Goal: Check status: Check status

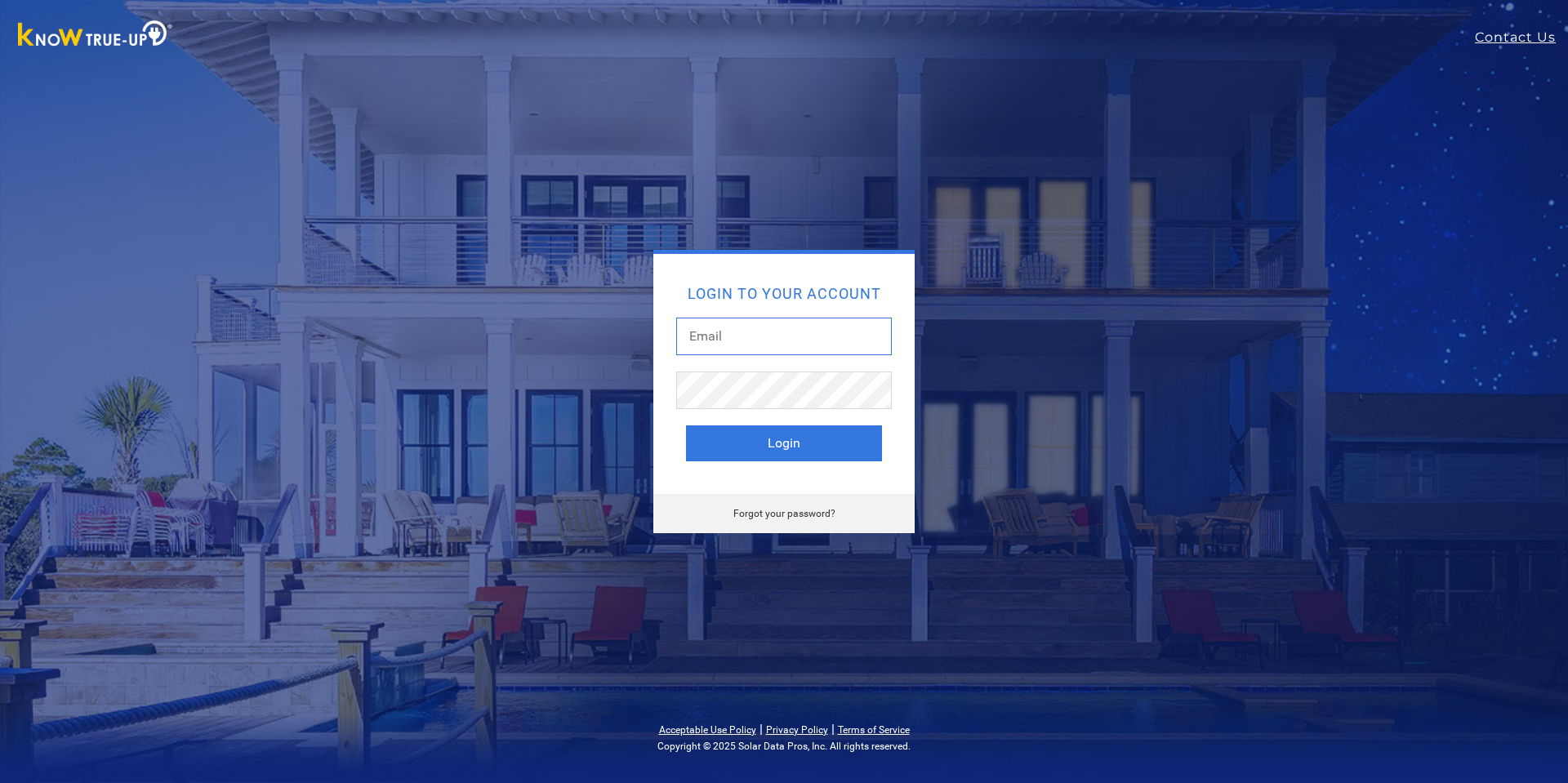
click at [729, 347] on input "text" at bounding box center [784, 336] width 215 height 37
type input "[EMAIL_ADDRESS][DOMAIN_NAME]"
click at [780, 432] on button "Login" at bounding box center [784, 444] width 196 height 36
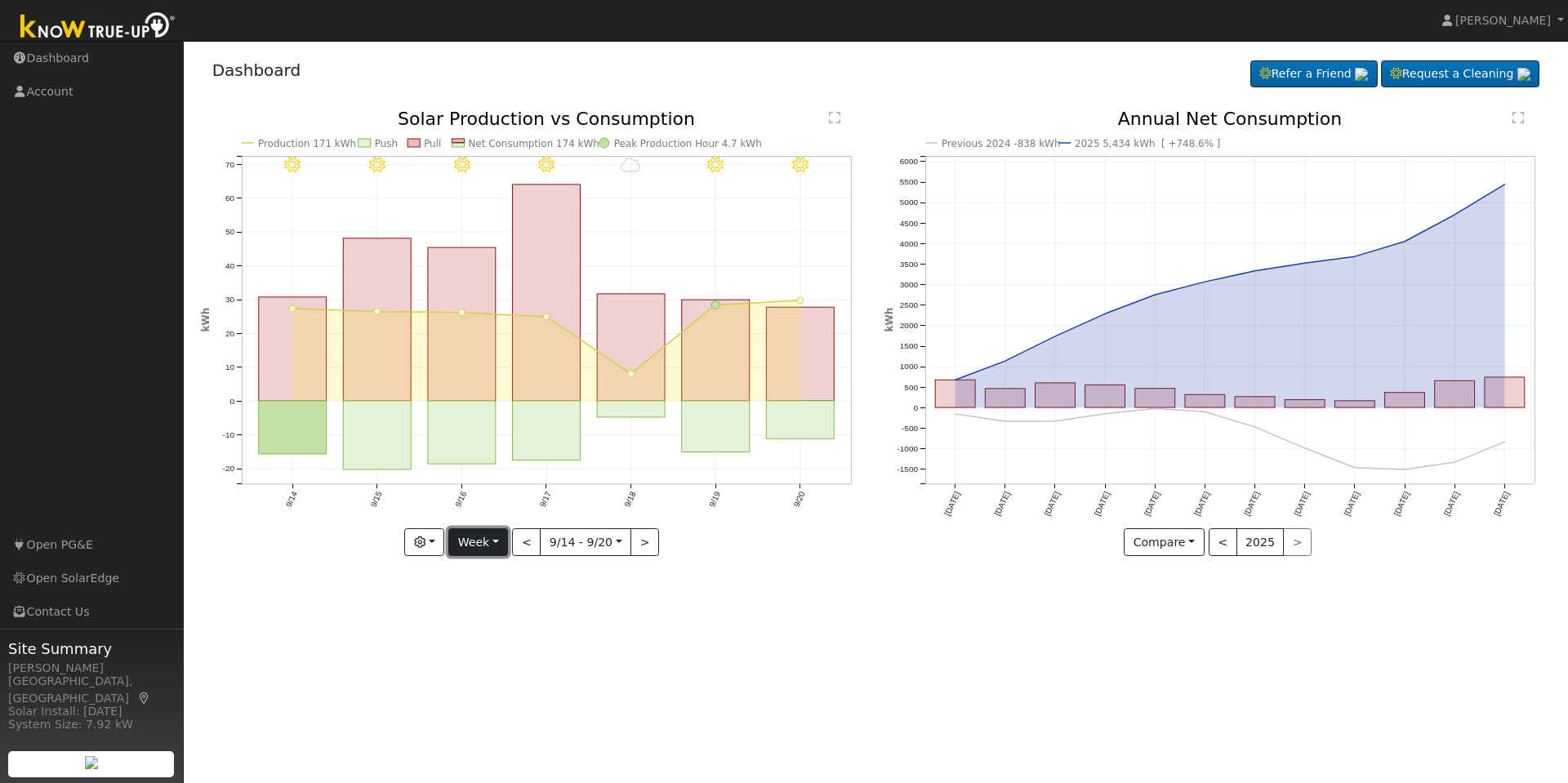
click at [491, 543] on button "Week" at bounding box center [477, 542] width 60 height 28
click at [499, 580] on link "Day" at bounding box center [505, 575] width 113 height 22
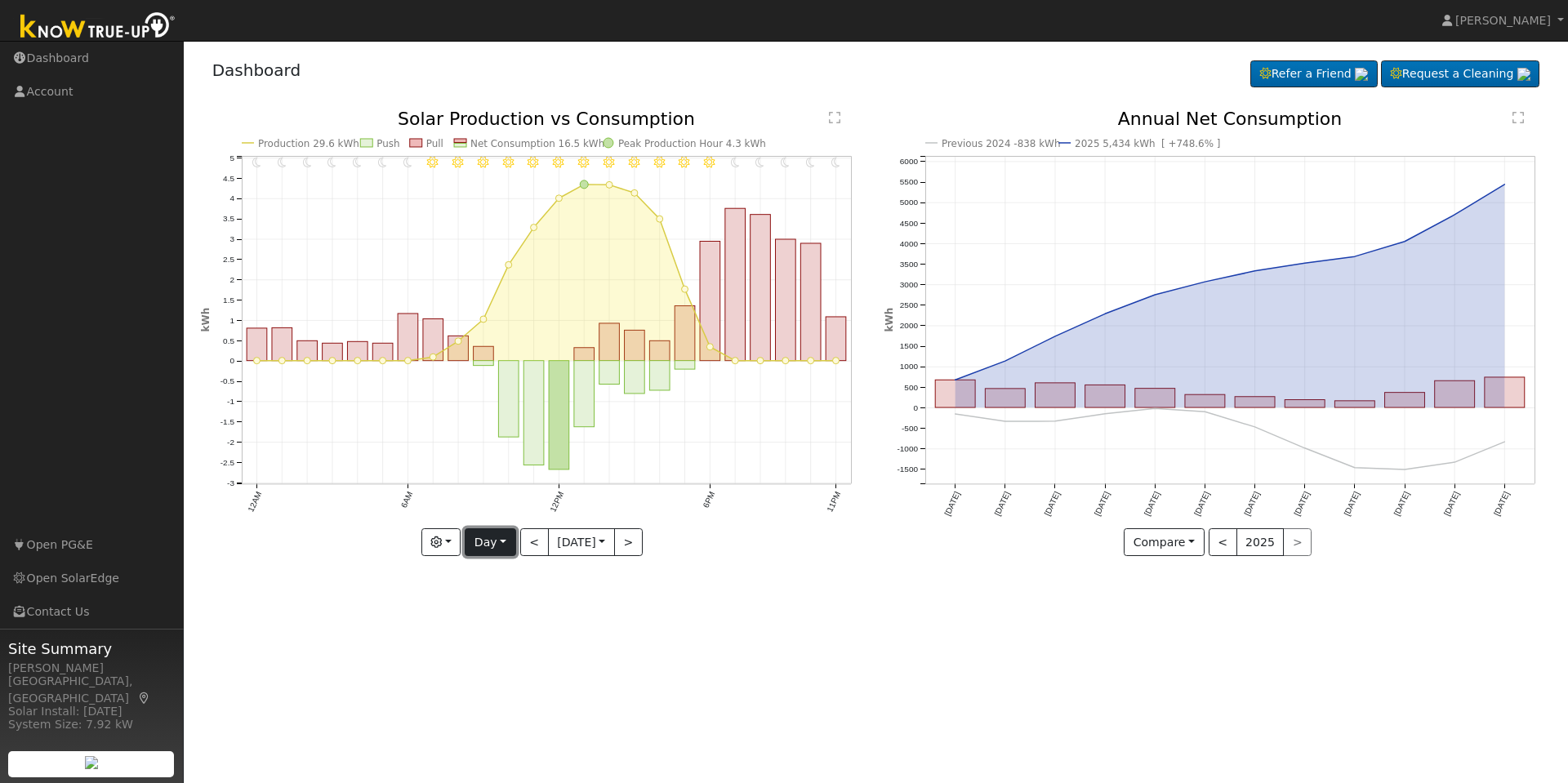
click at [492, 551] on button "Day" at bounding box center [490, 542] width 51 height 28
click at [503, 595] on link "Week" at bounding box center [522, 600] width 113 height 22
type input "[DATE]"
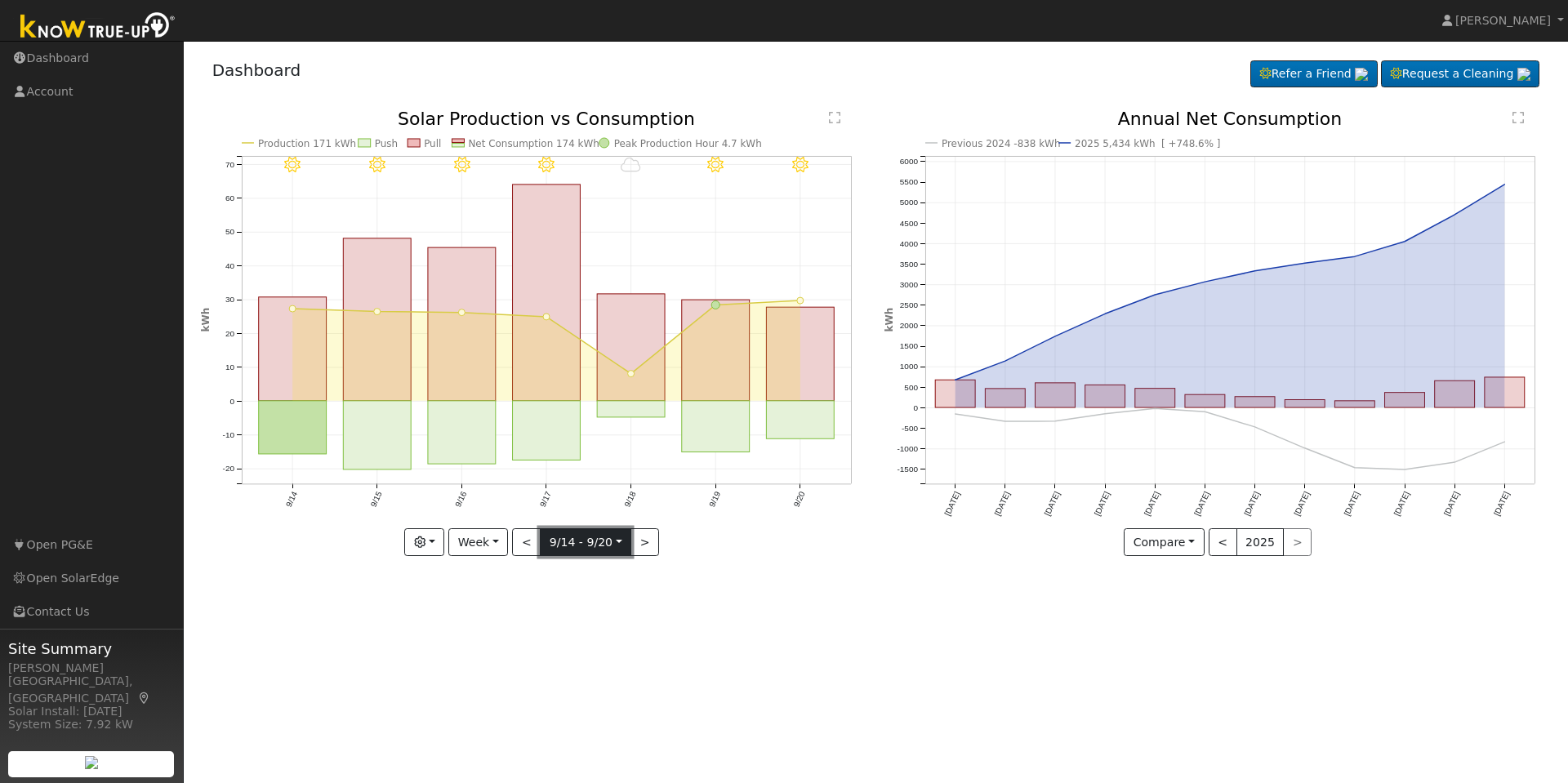
click at [628, 538] on button "9/14 - 9/20 [DATE]" at bounding box center [586, 542] width 92 height 28
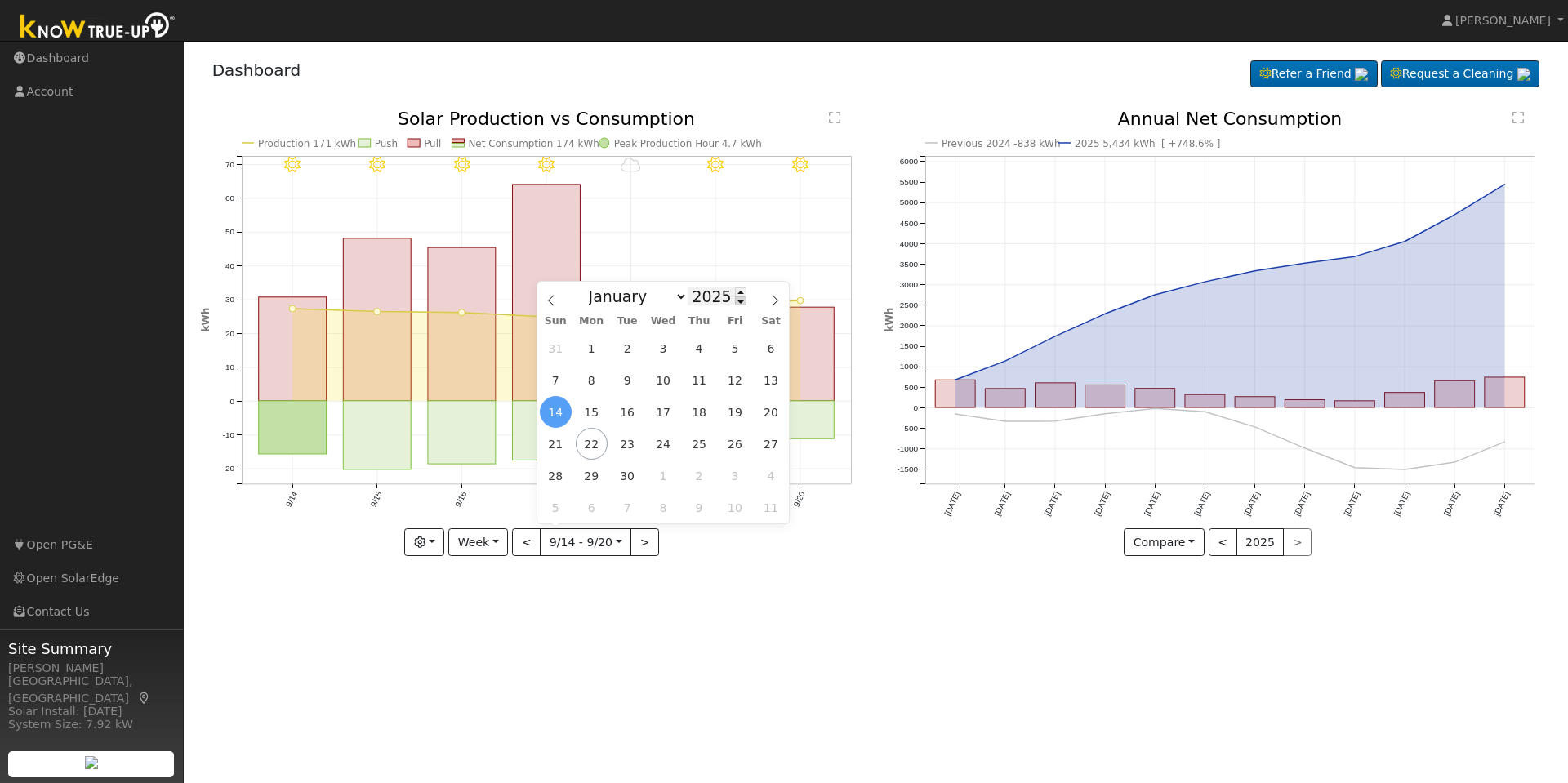
click at [735, 302] on span at bounding box center [740, 301] width 11 height 9
type input "2024"
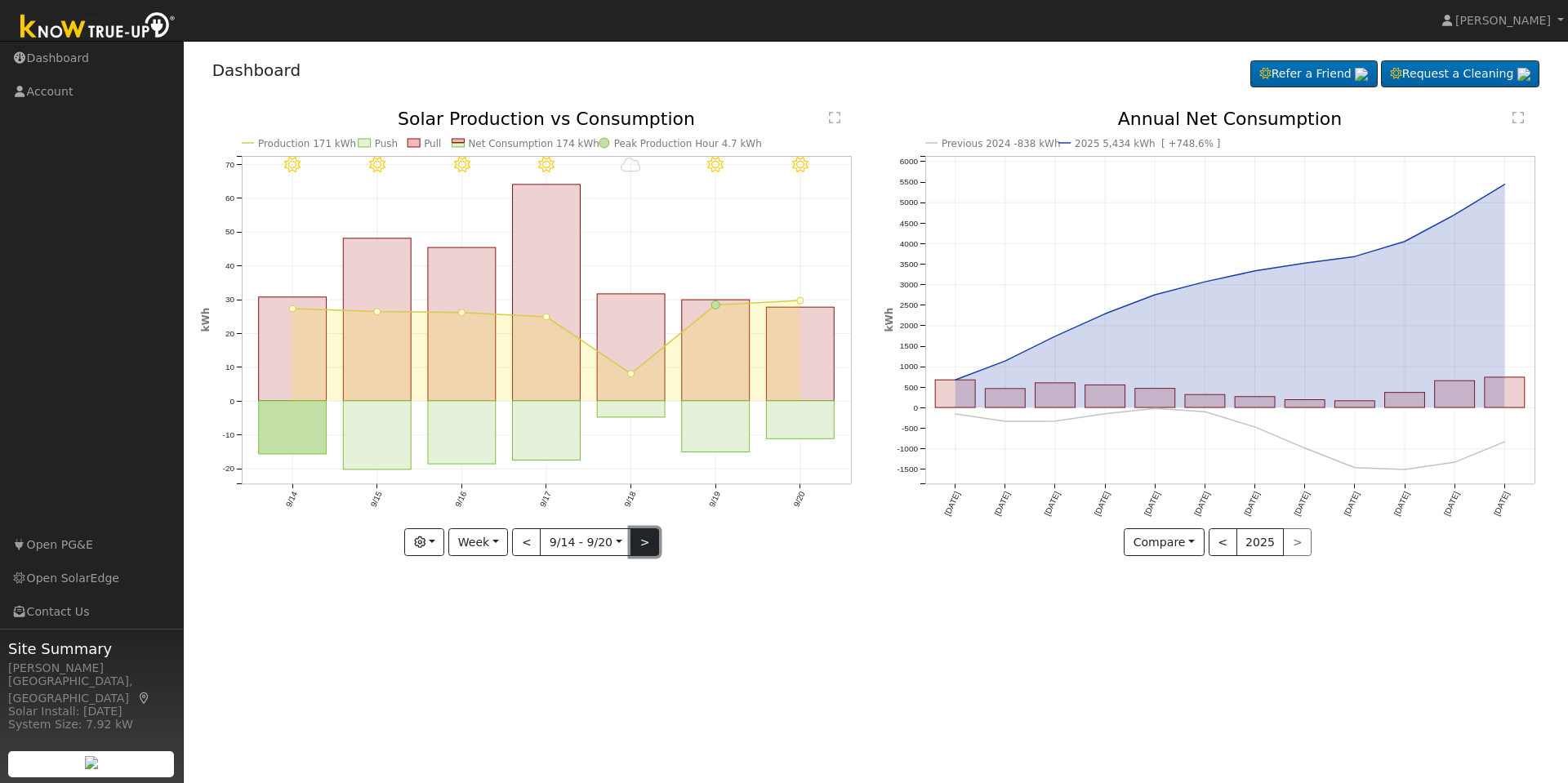
click at [640, 535] on button ">" at bounding box center [644, 542] width 29 height 28
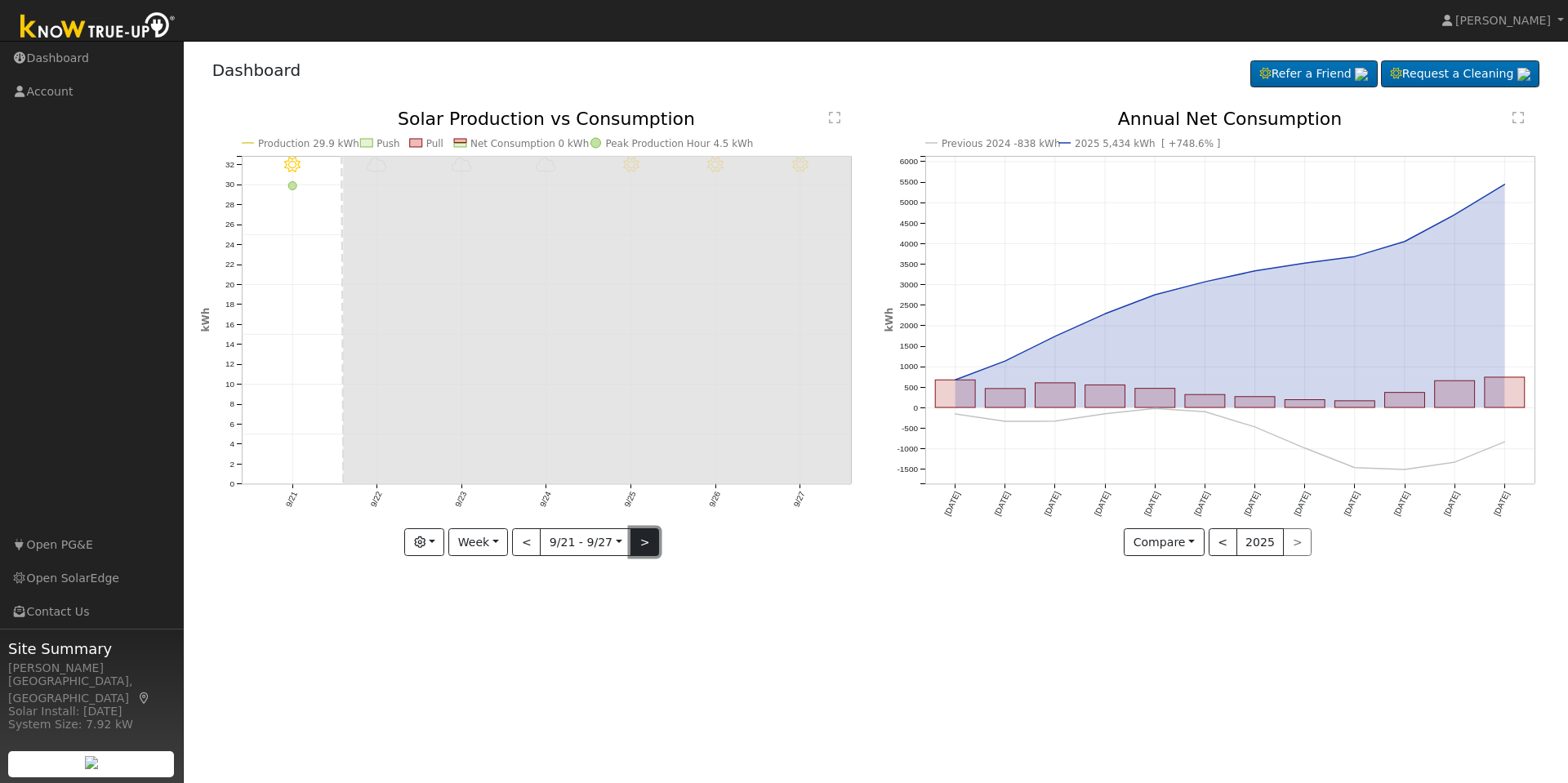
click at [647, 542] on button ">" at bounding box center [644, 542] width 29 height 28
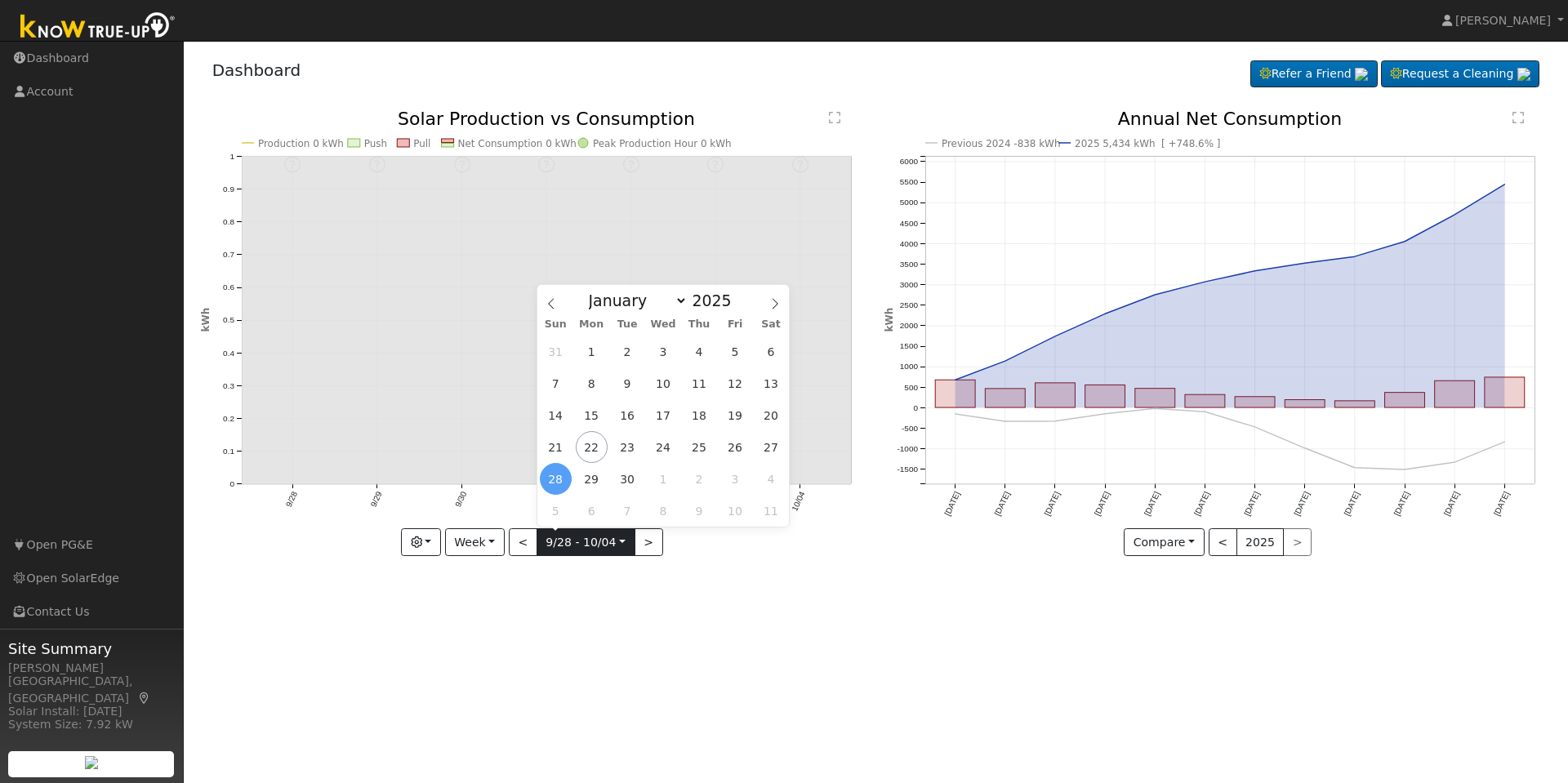
click at [579, 549] on input "[DATE]" at bounding box center [586, 542] width 97 height 26
click at [628, 449] on span "23" at bounding box center [627, 446] width 32 height 32
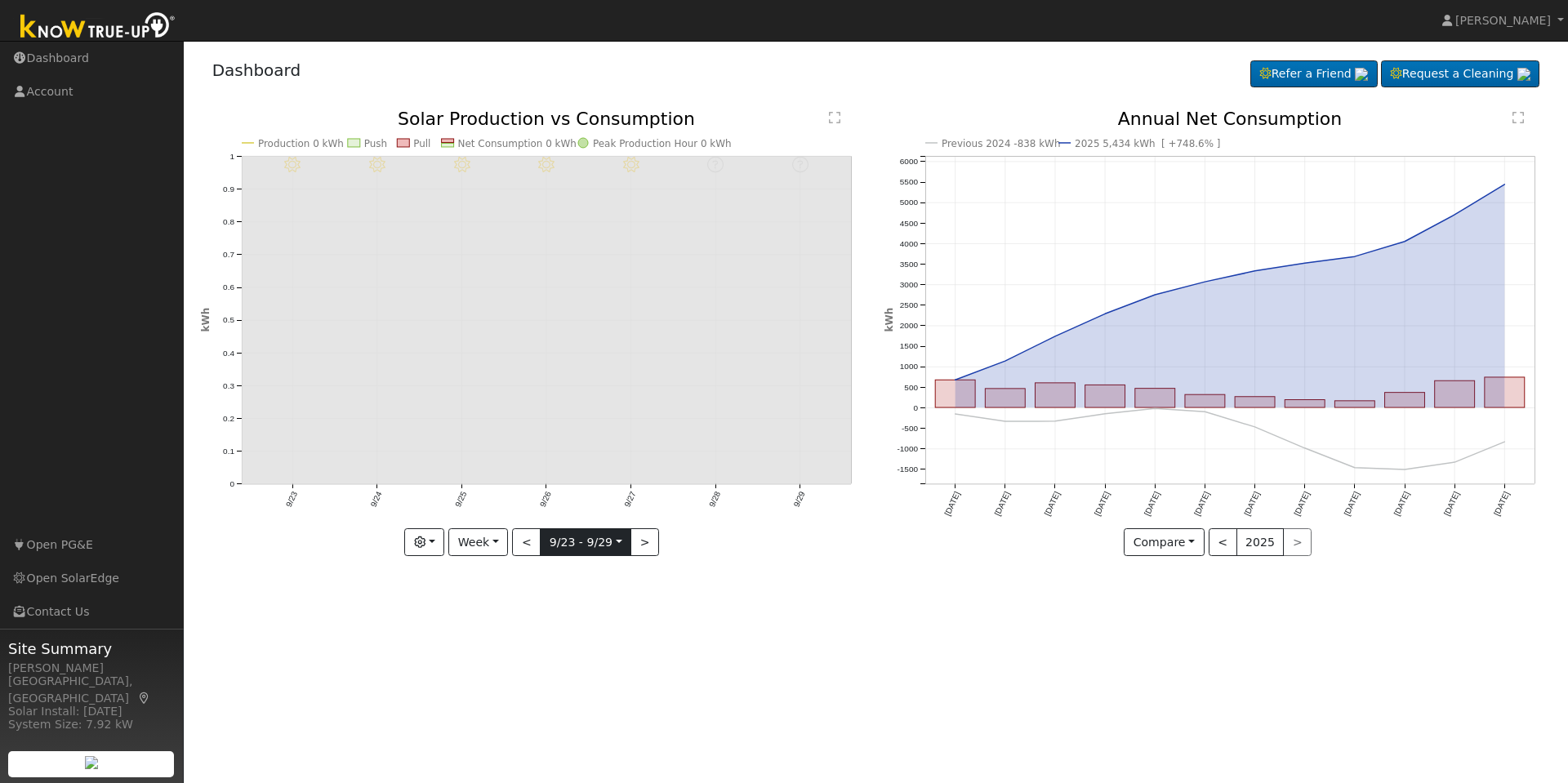
click at [604, 545] on input "[DATE]" at bounding box center [586, 542] width 90 height 26
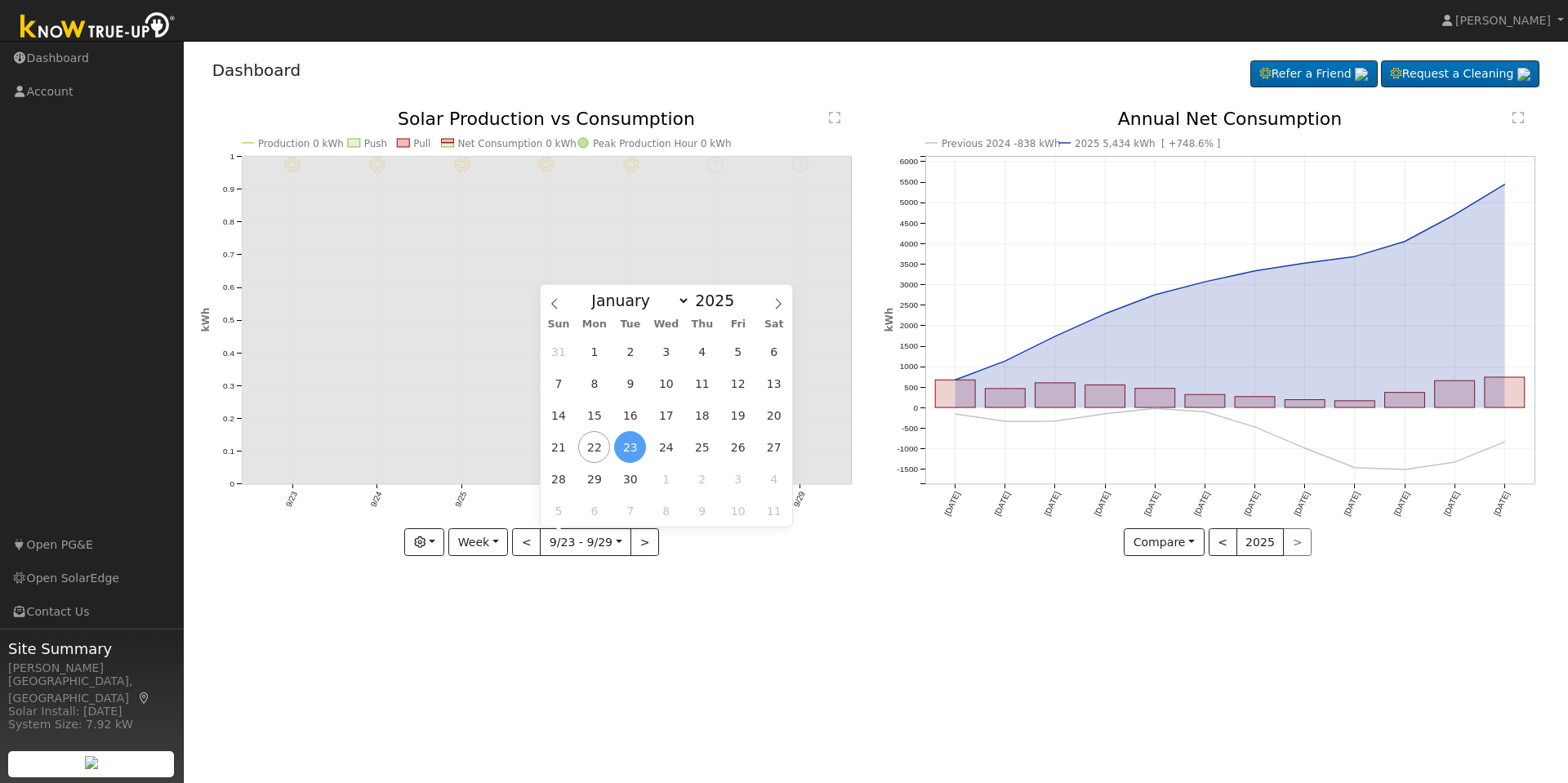
click at [611, 382] on div "31 1 2 3 4 5 6 7 8 9 10 11 12 13 14 15 16 17 18 19 20 21 22 23 24 25 26 27 28 2…" at bounding box center [666, 431] width 252 height 191
click at [634, 382] on span "9" at bounding box center [630, 383] width 32 height 32
type input "[DATE]"
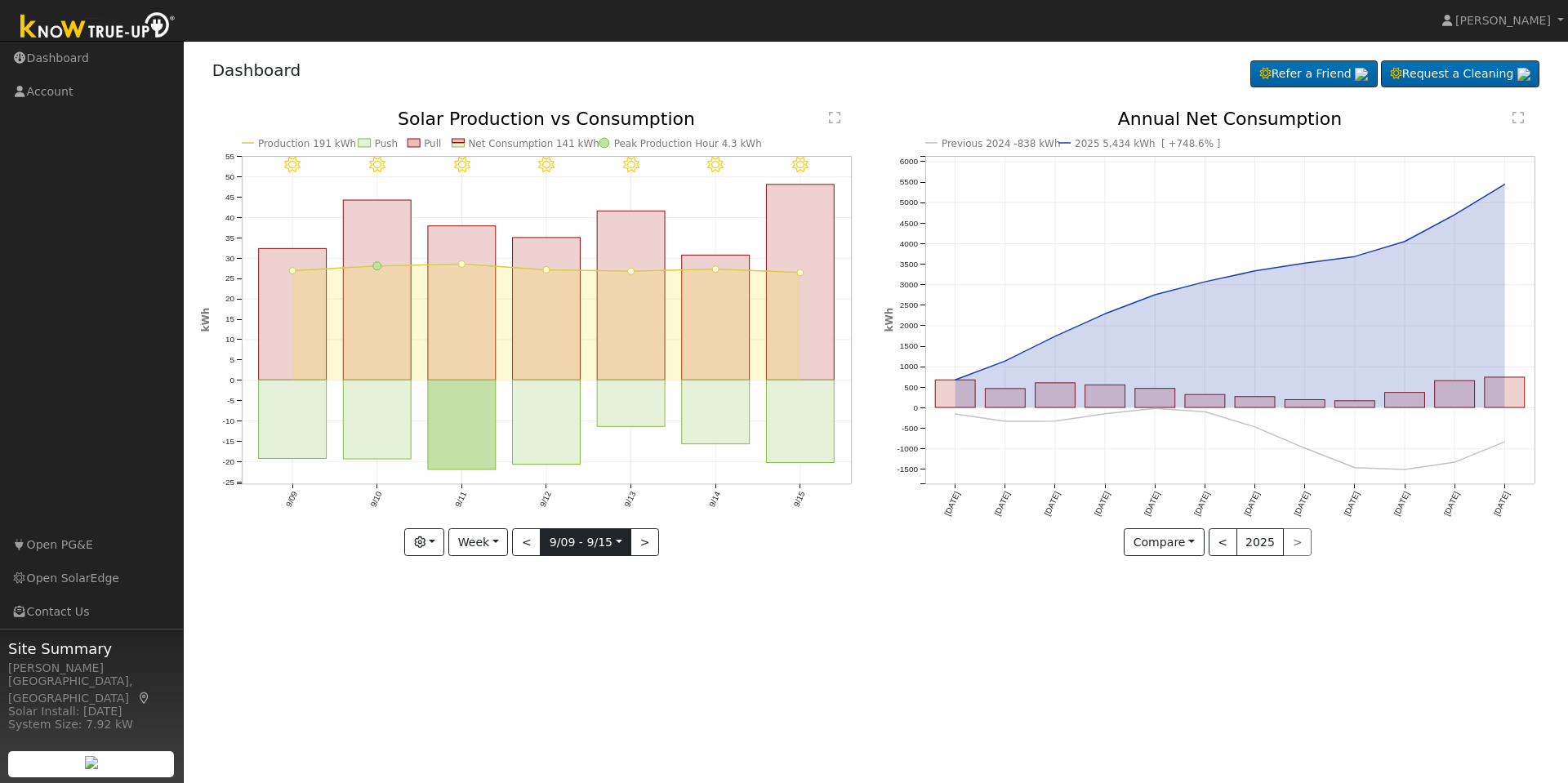
click at [608, 547] on input "[DATE]" at bounding box center [586, 542] width 90 height 26
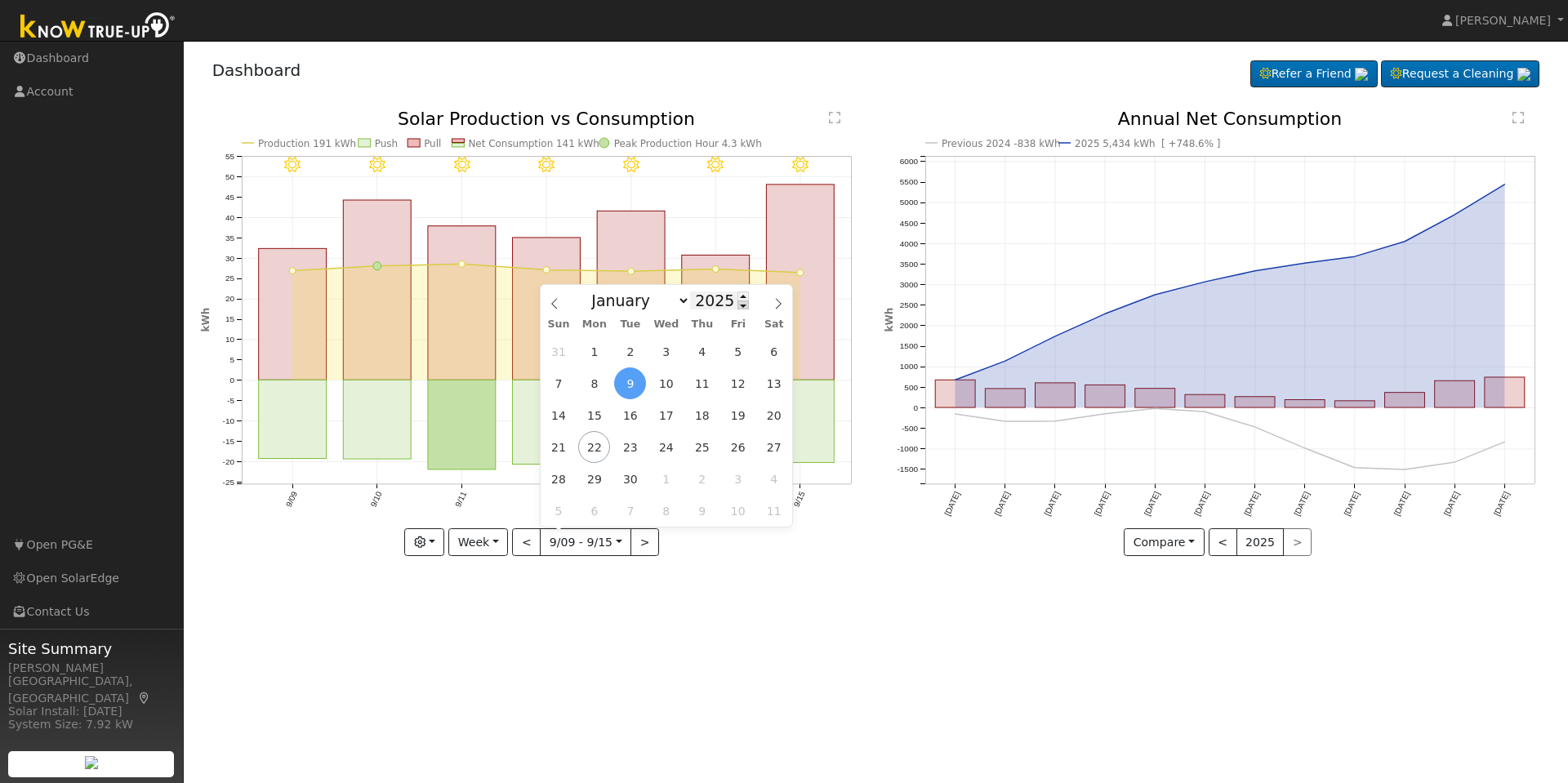
click at [737, 306] on span at bounding box center [742, 305] width 11 height 9
type input "2024"
click at [573, 418] on span "15" at bounding box center [558, 415] width 32 height 32
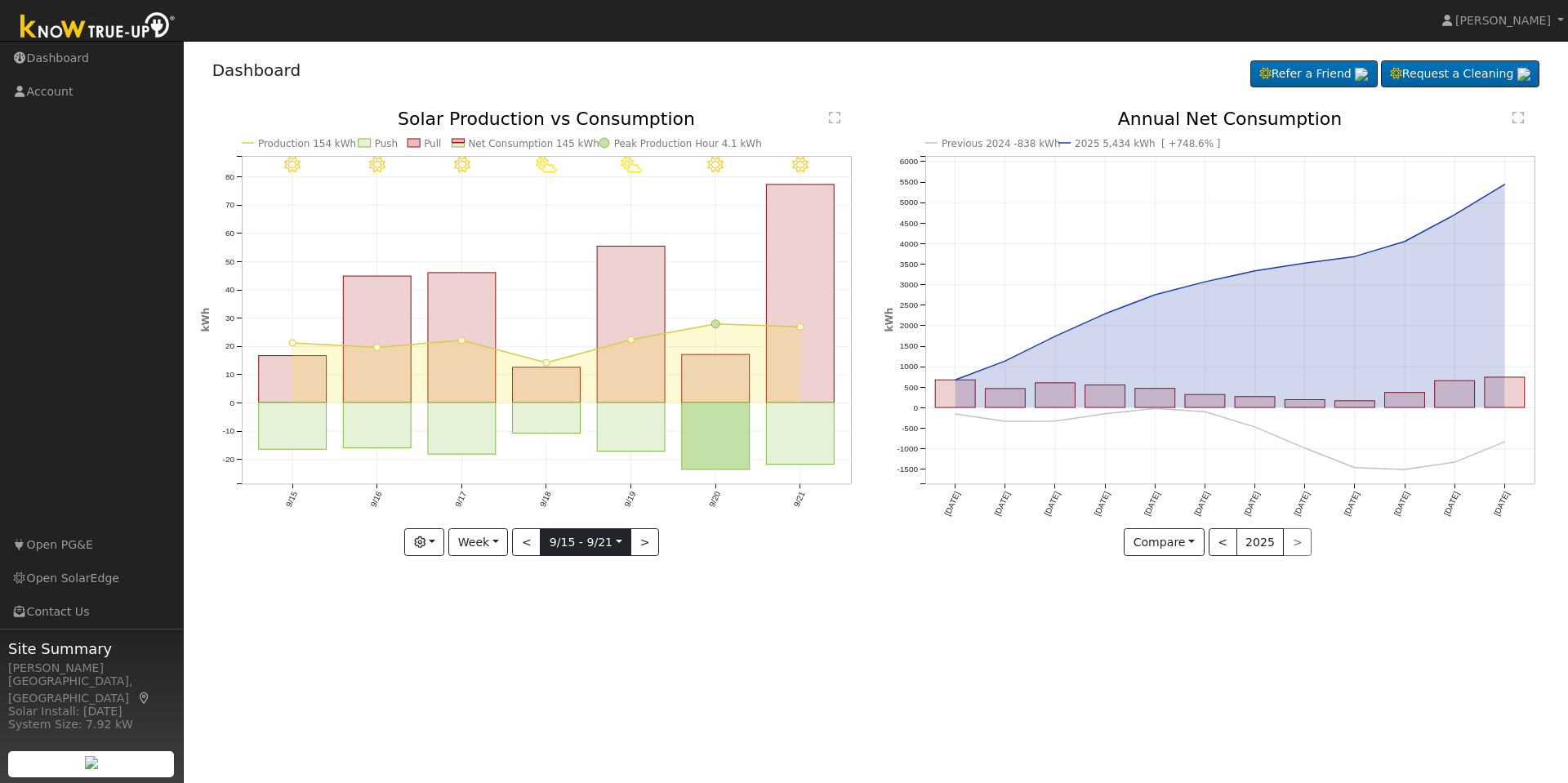
click at [574, 538] on input "[DATE]" at bounding box center [586, 542] width 90 height 26
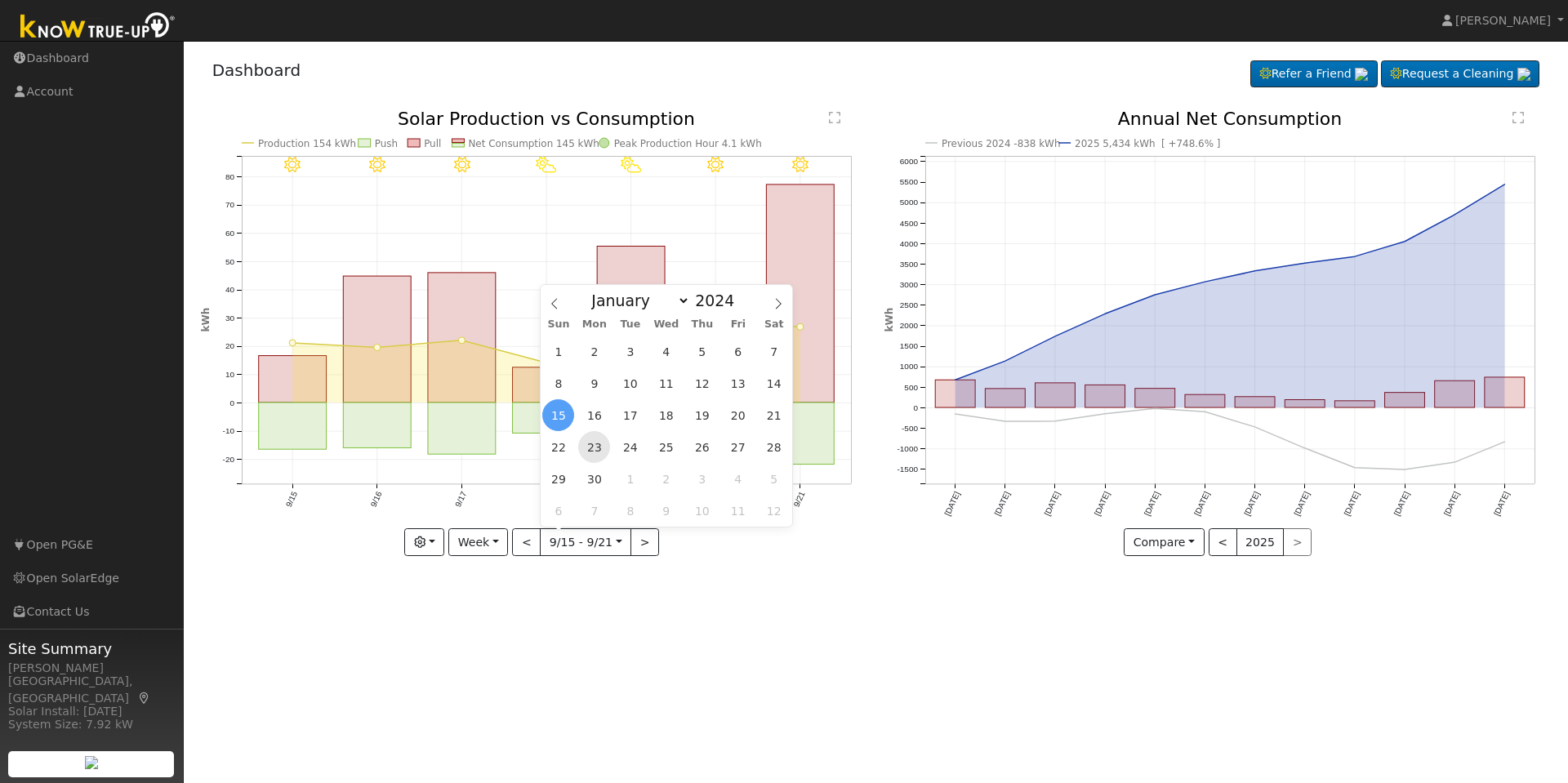
click at [592, 446] on span "23" at bounding box center [593, 446] width 32 height 32
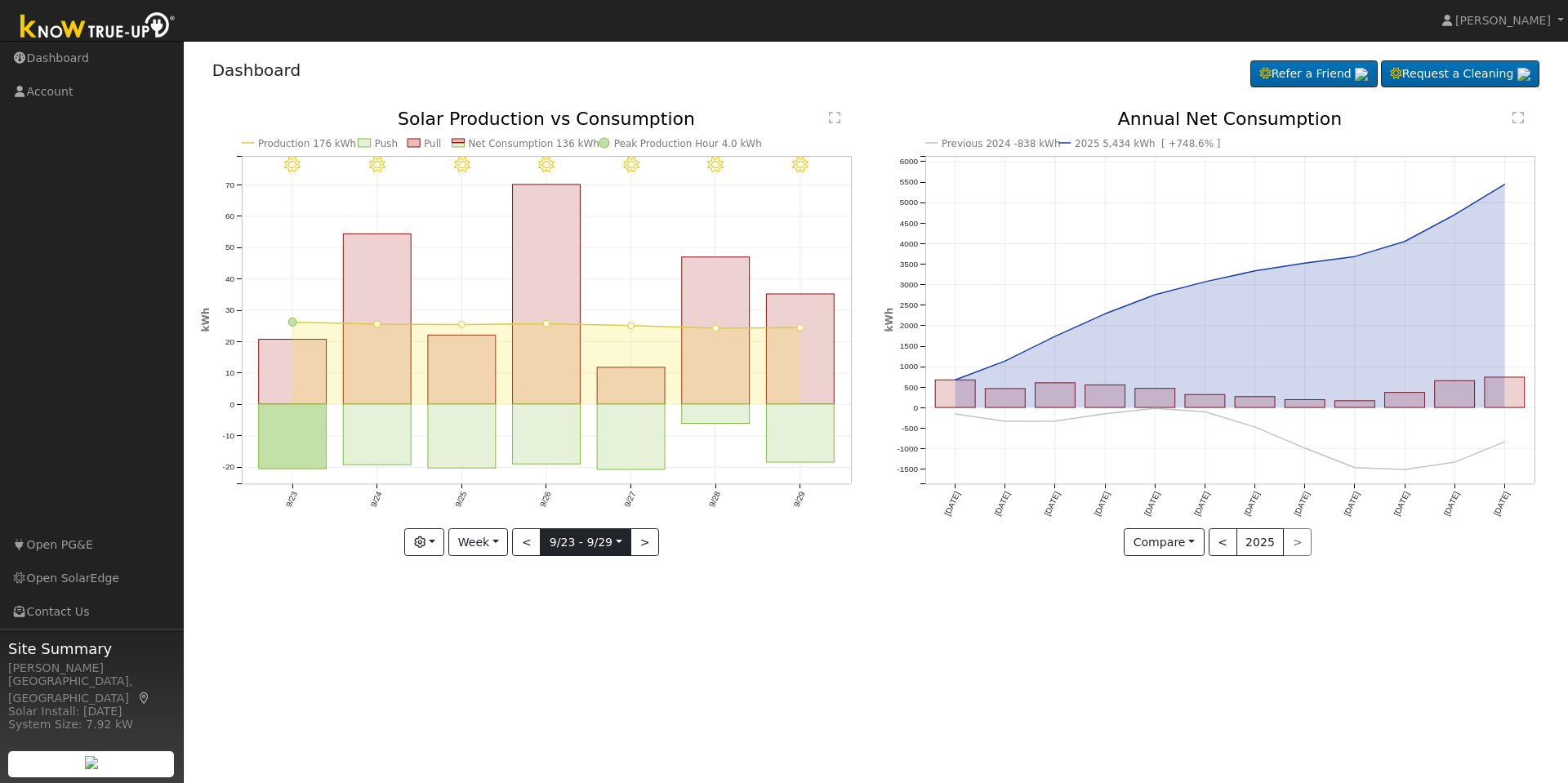
click at [577, 531] on input "[DATE]" at bounding box center [586, 542] width 90 height 26
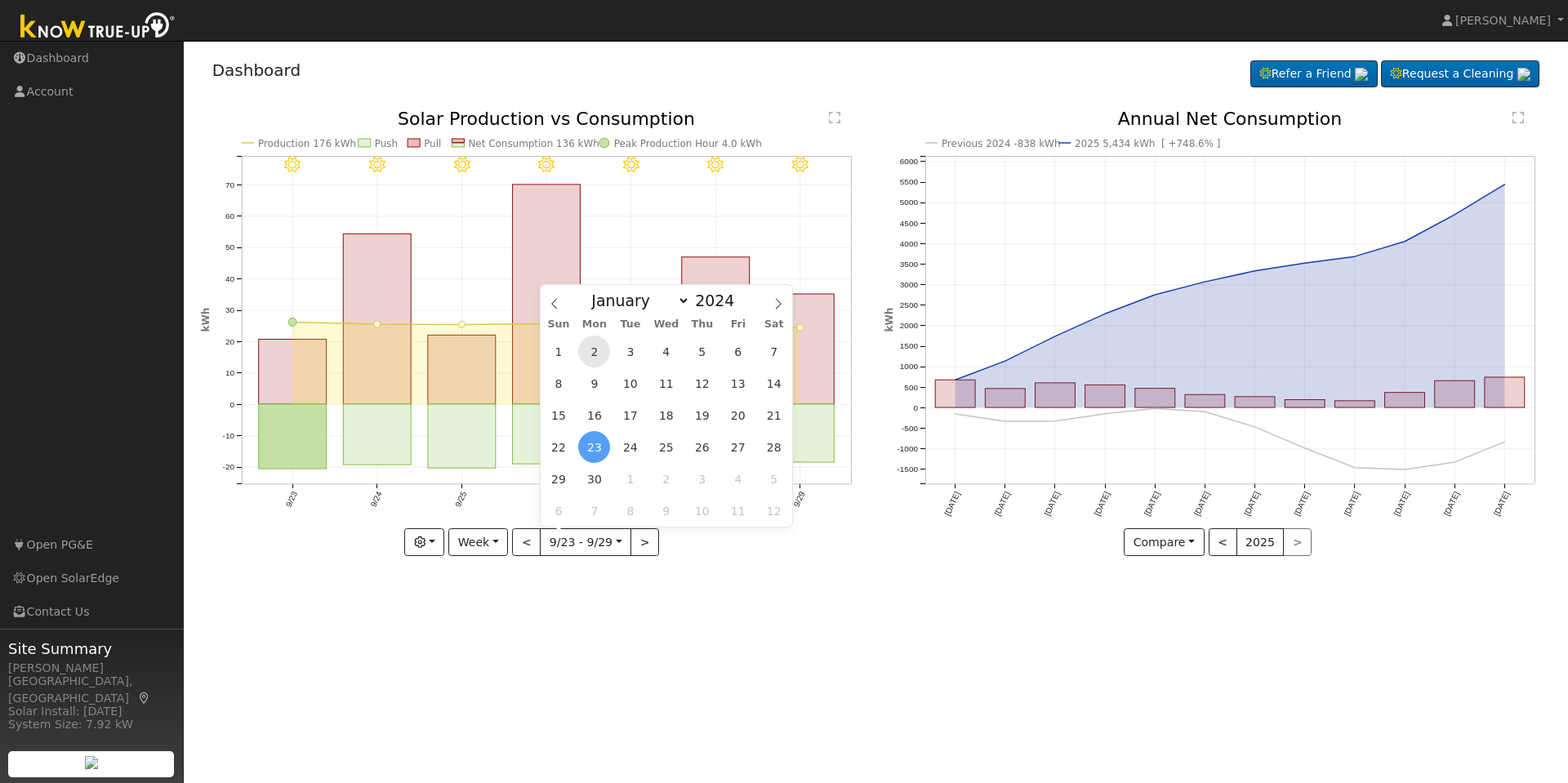
click at [599, 351] on span "2" at bounding box center [593, 351] width 32 height 32
type input "[DATE]"
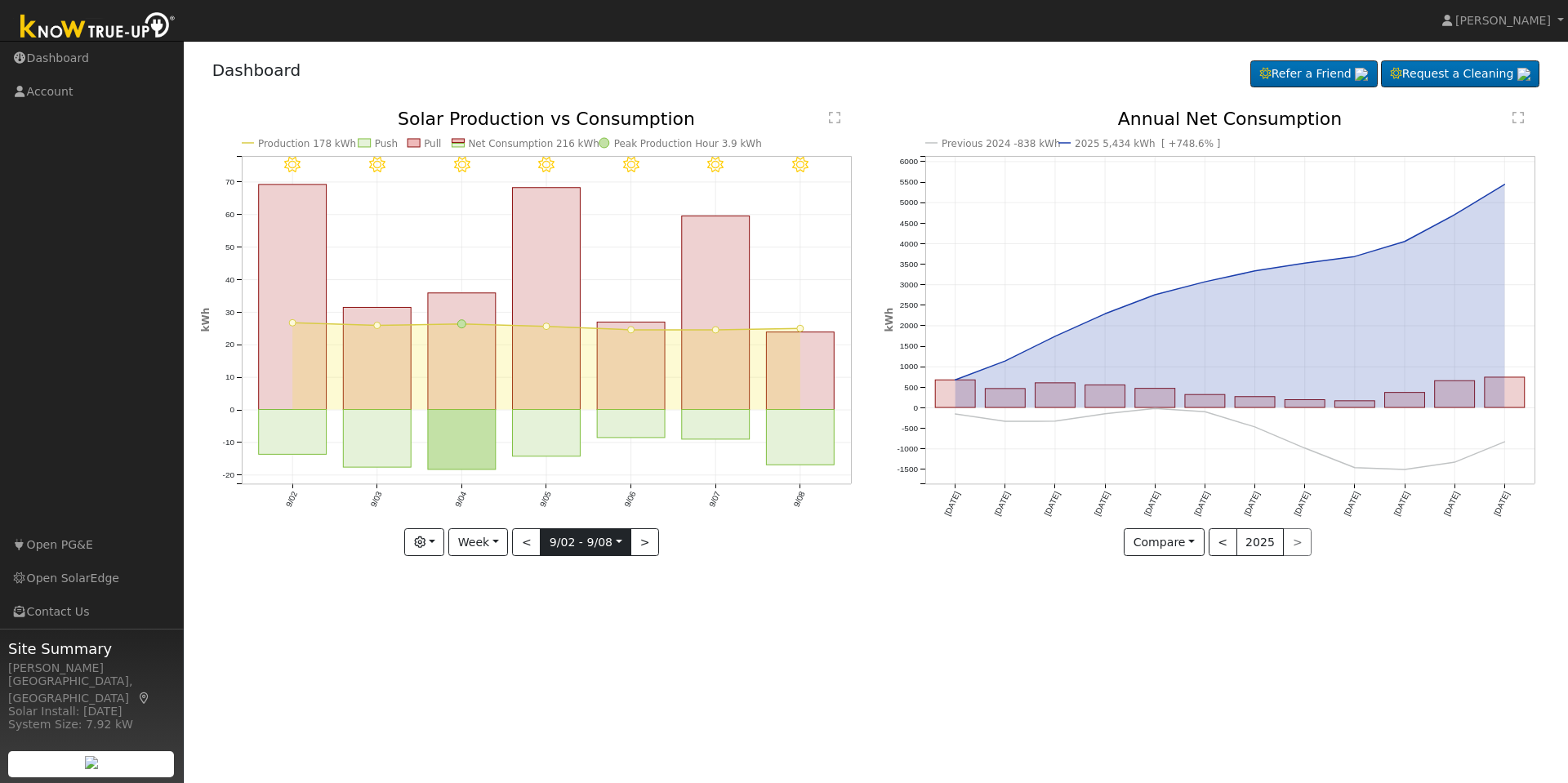
click at [605, 542] on input "[DATE]" at bounding box center [586, 542] width 90 height 26
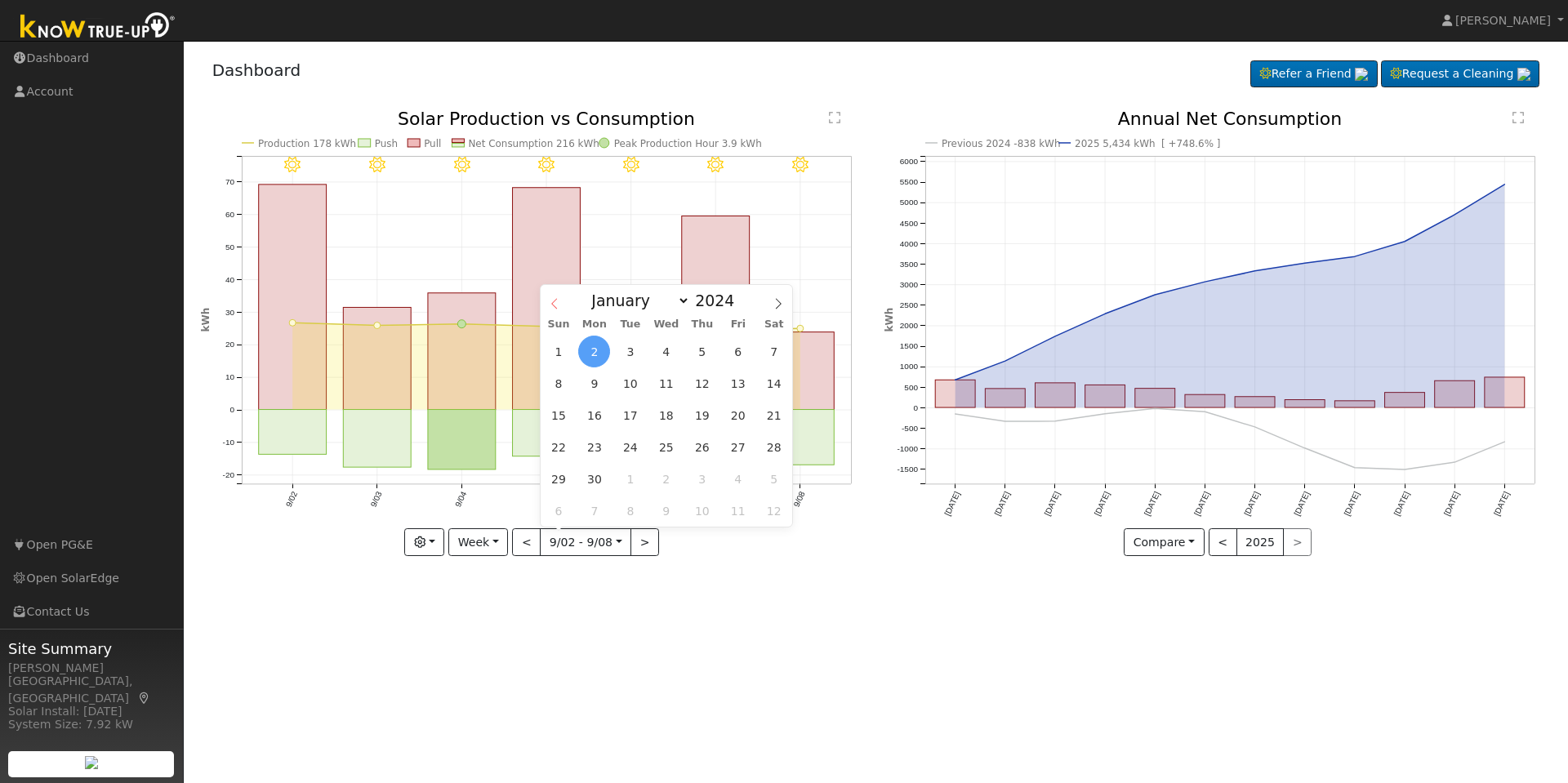
click at [560, 298] on span at bounding box center [554, 298] width 28 height 28
select select "7"
click at [598, 453] on span "19" at bounding box center [593, 446] width 32 height 32
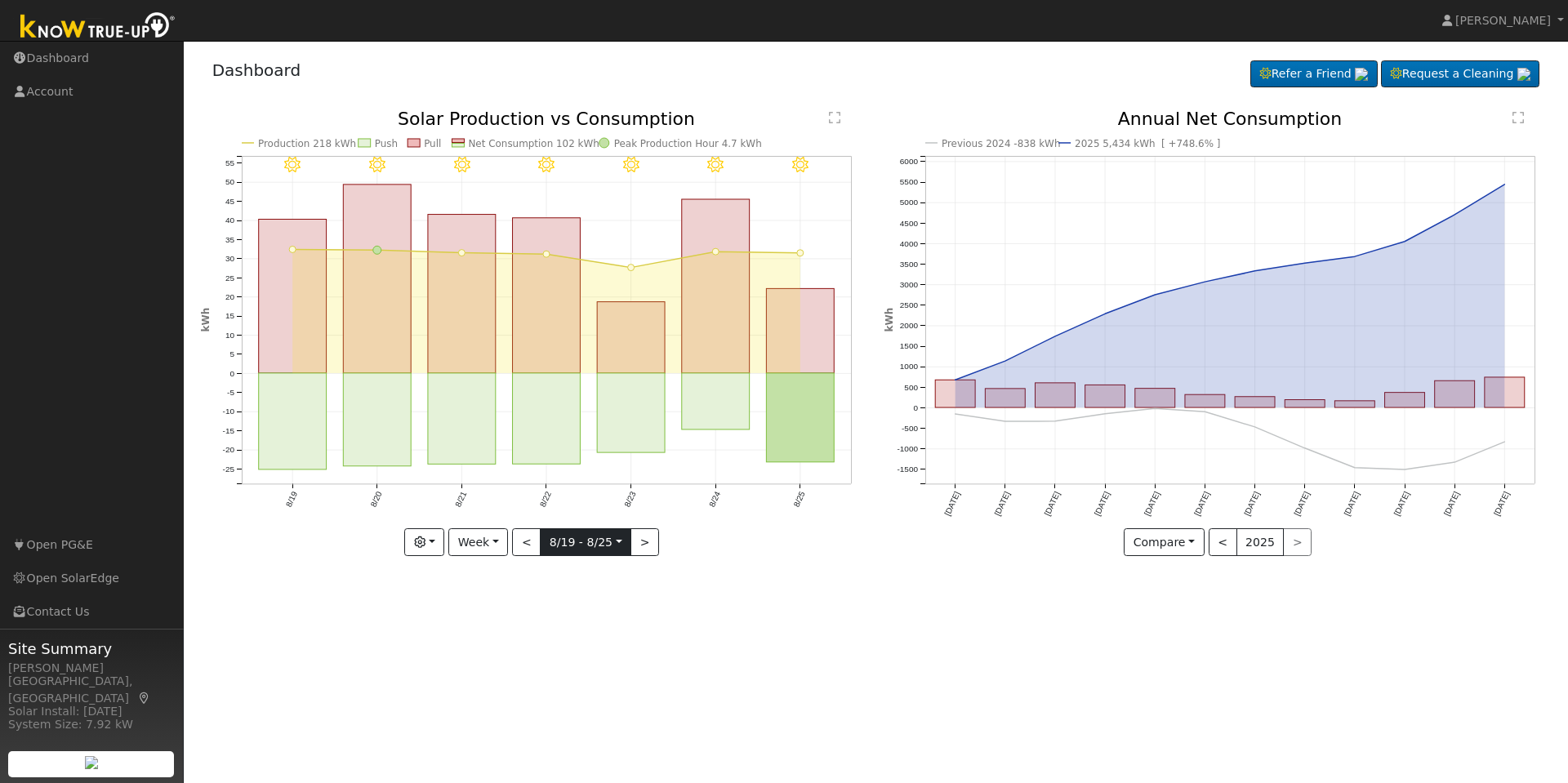
click at [585, 549] on input "[DATE]" at bounding box center [586, 542] width 90 height 26
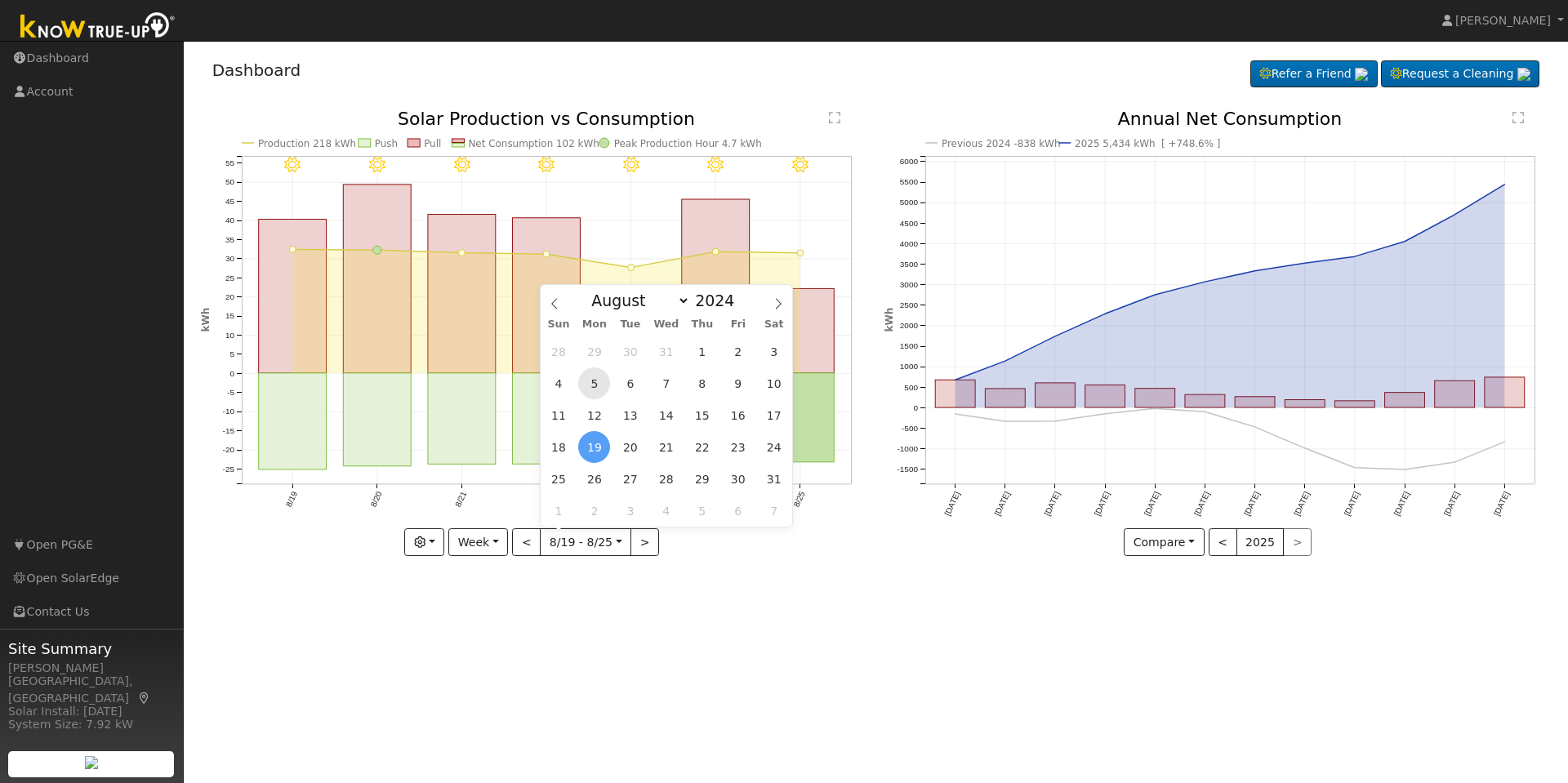
click at [598, 379] on span "5" at bounding box center [593, 383] width 32 height 32
type input "[DATE]"
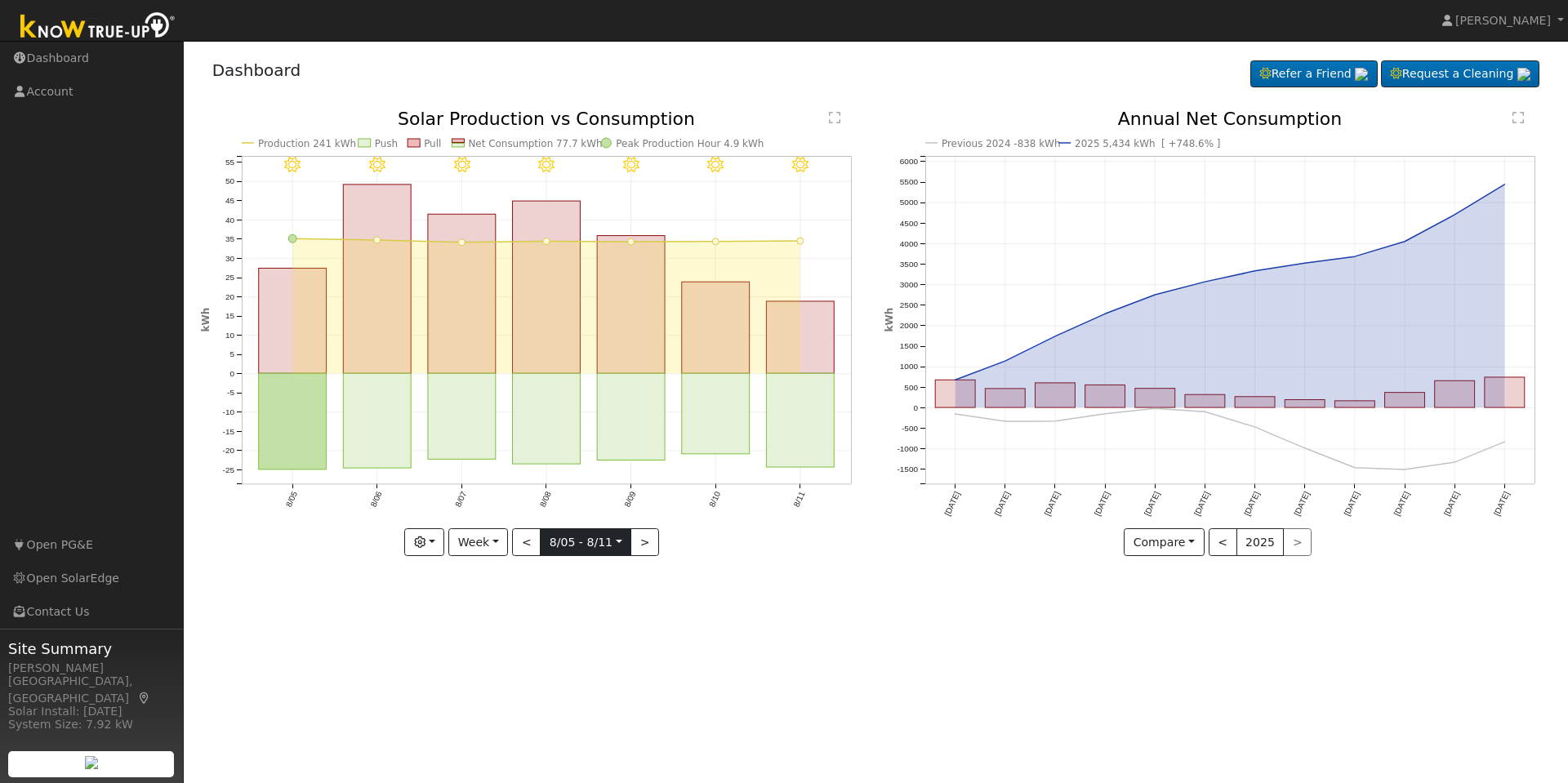
click at [574, 538] on input "[DATE]" at bounding box center [586, 542] width 90 height 26
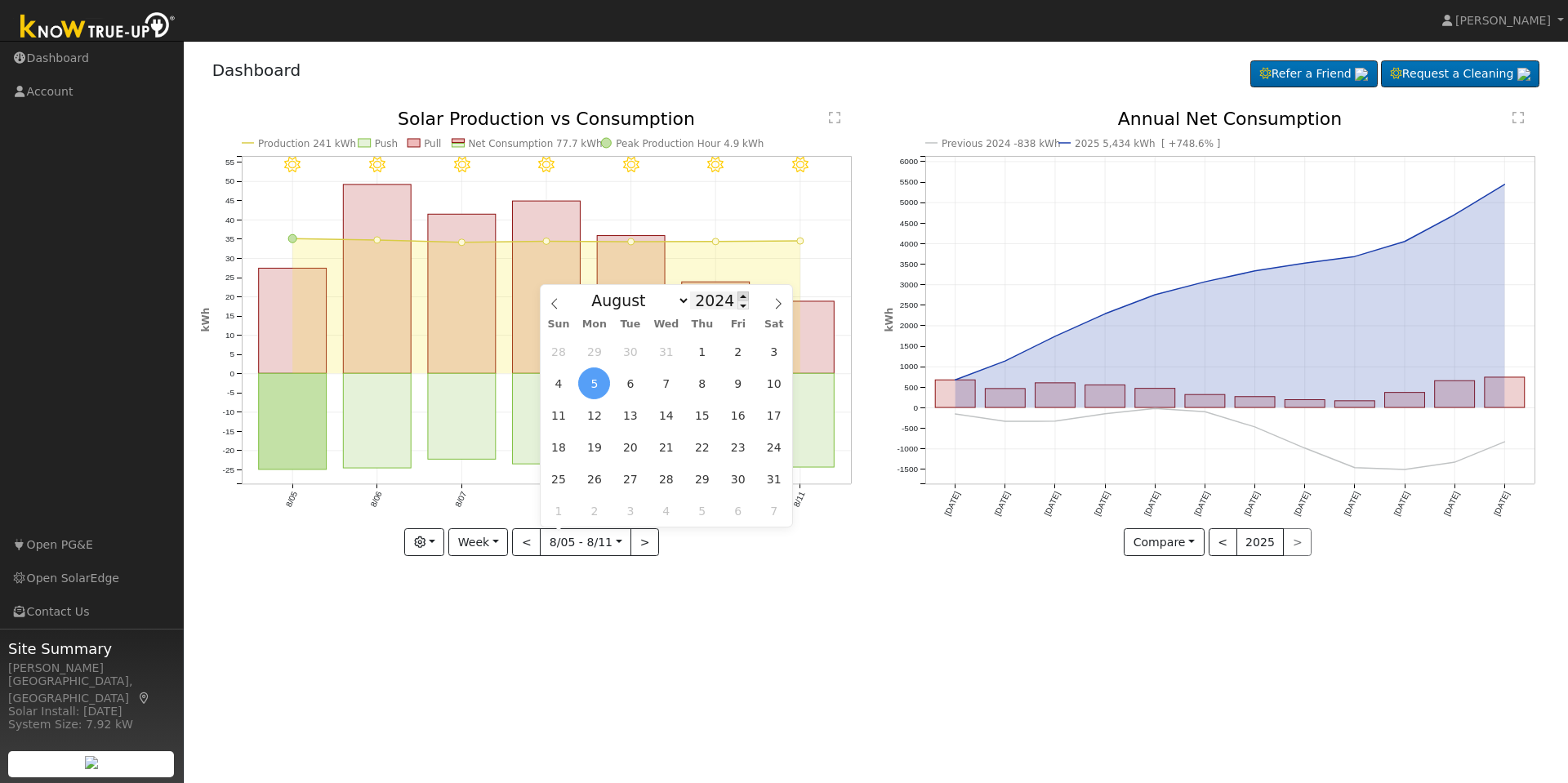
click at [737, 296] on span at bounding box center [742, 296] width 11 height 9
type input "2025"
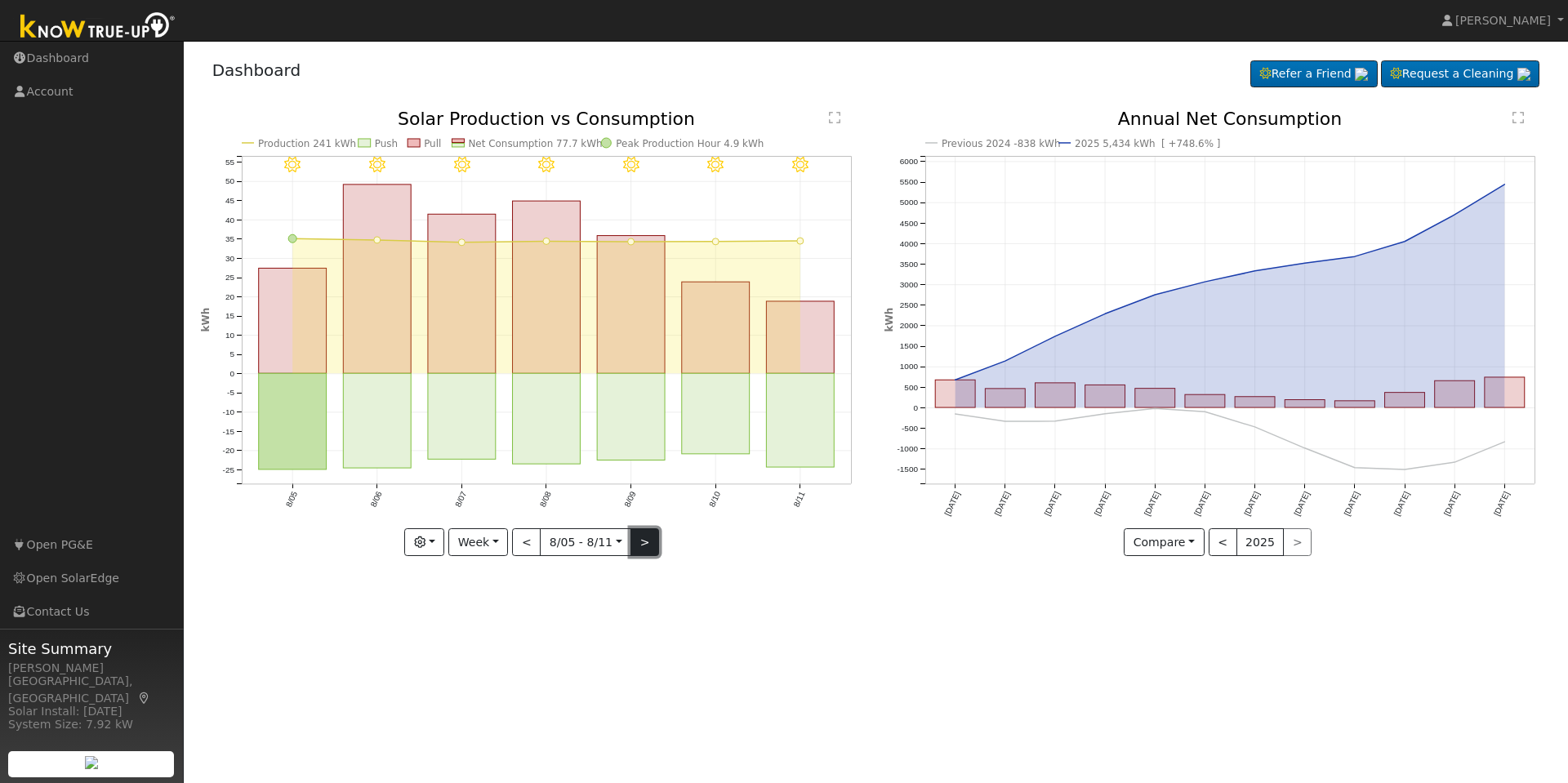
click at [635, 545] on button ">" at bounding box center [644, 542] width 29 height 28
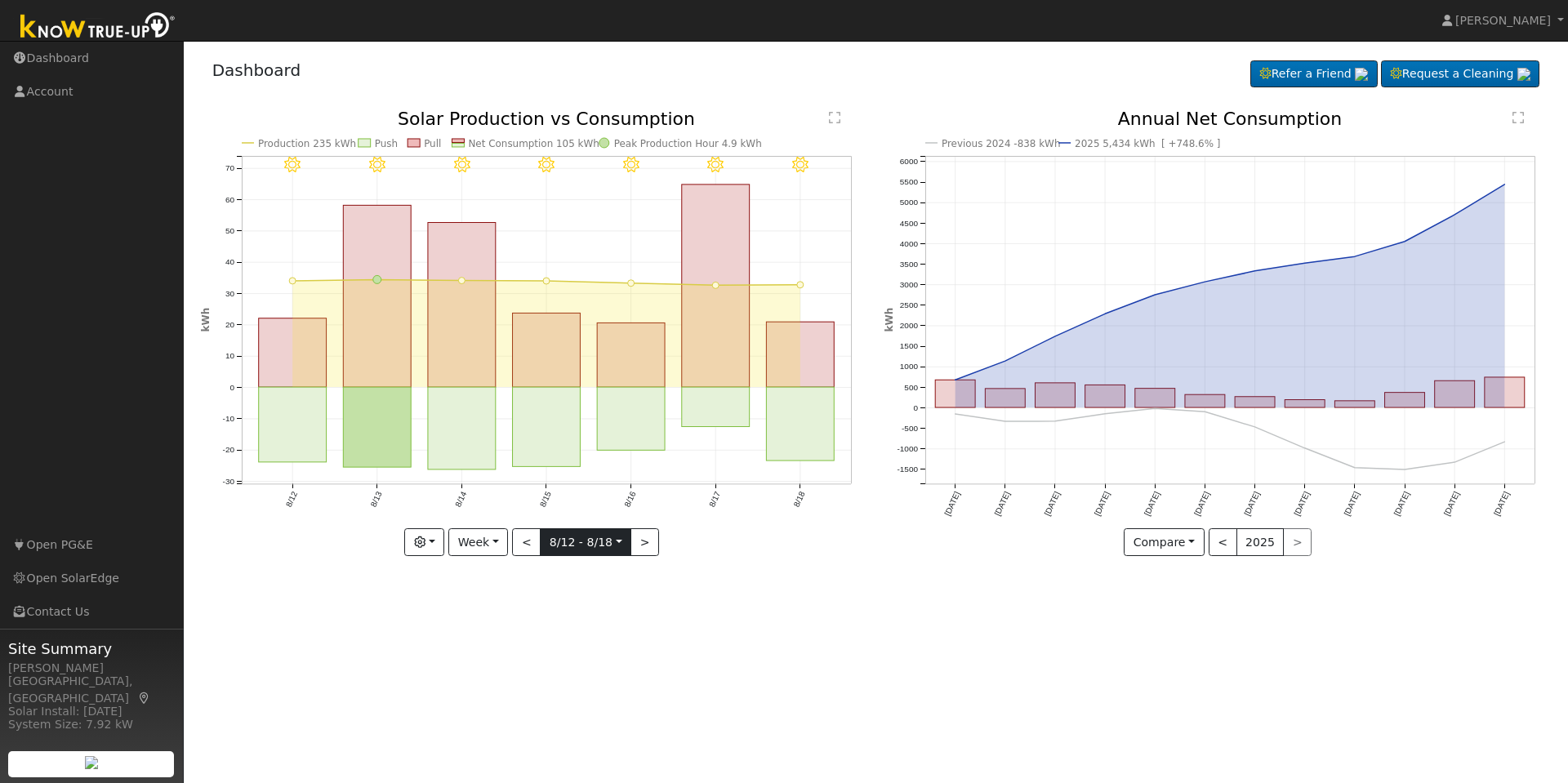
click at [597, 548] on input "[DATE]" at bounding box center [586, 542] width 90 height 26
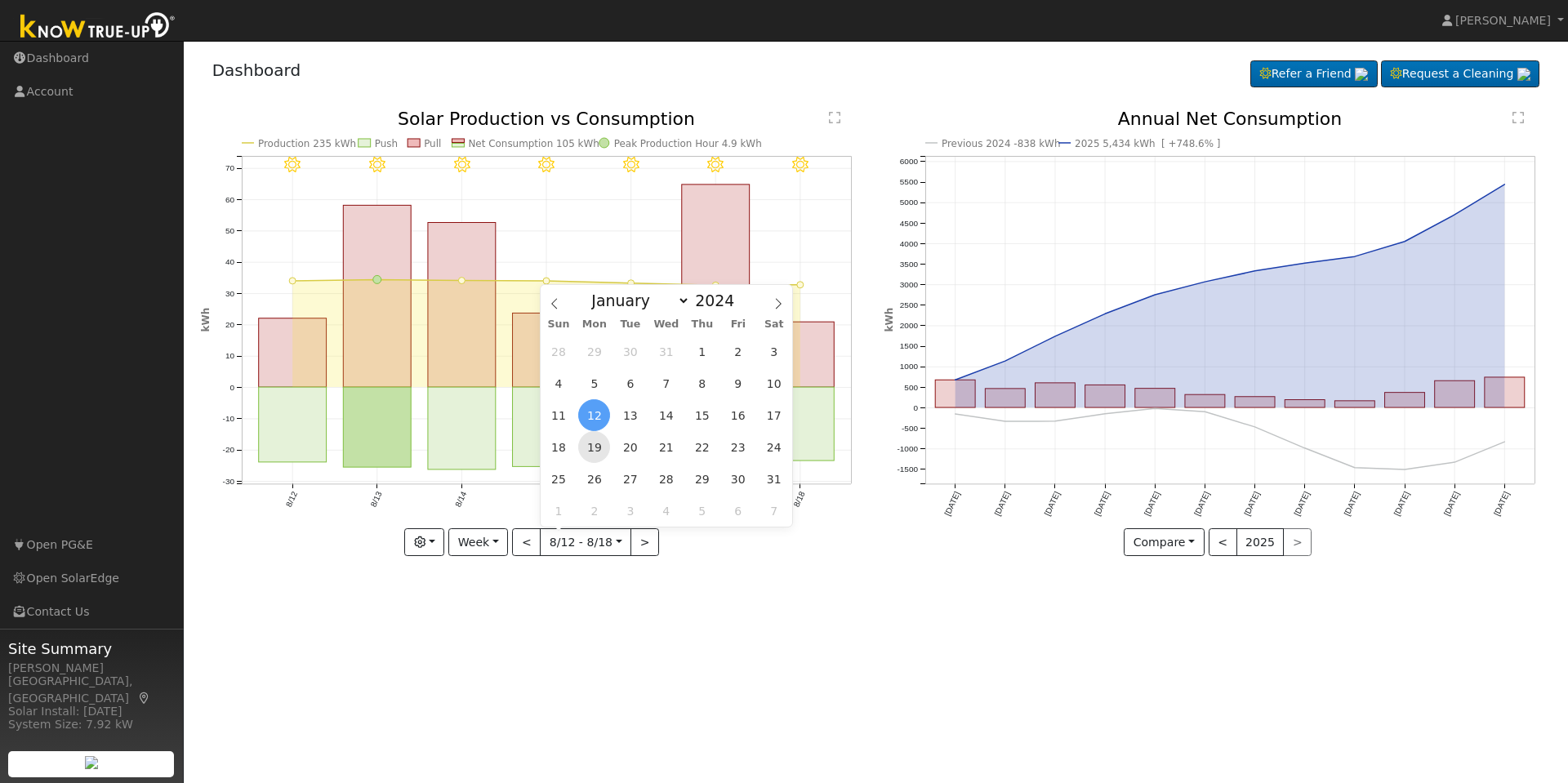
click at [608, 448] on span "19" at bounding box center [593, 446] width 32 height 32
type input "[DATE]"
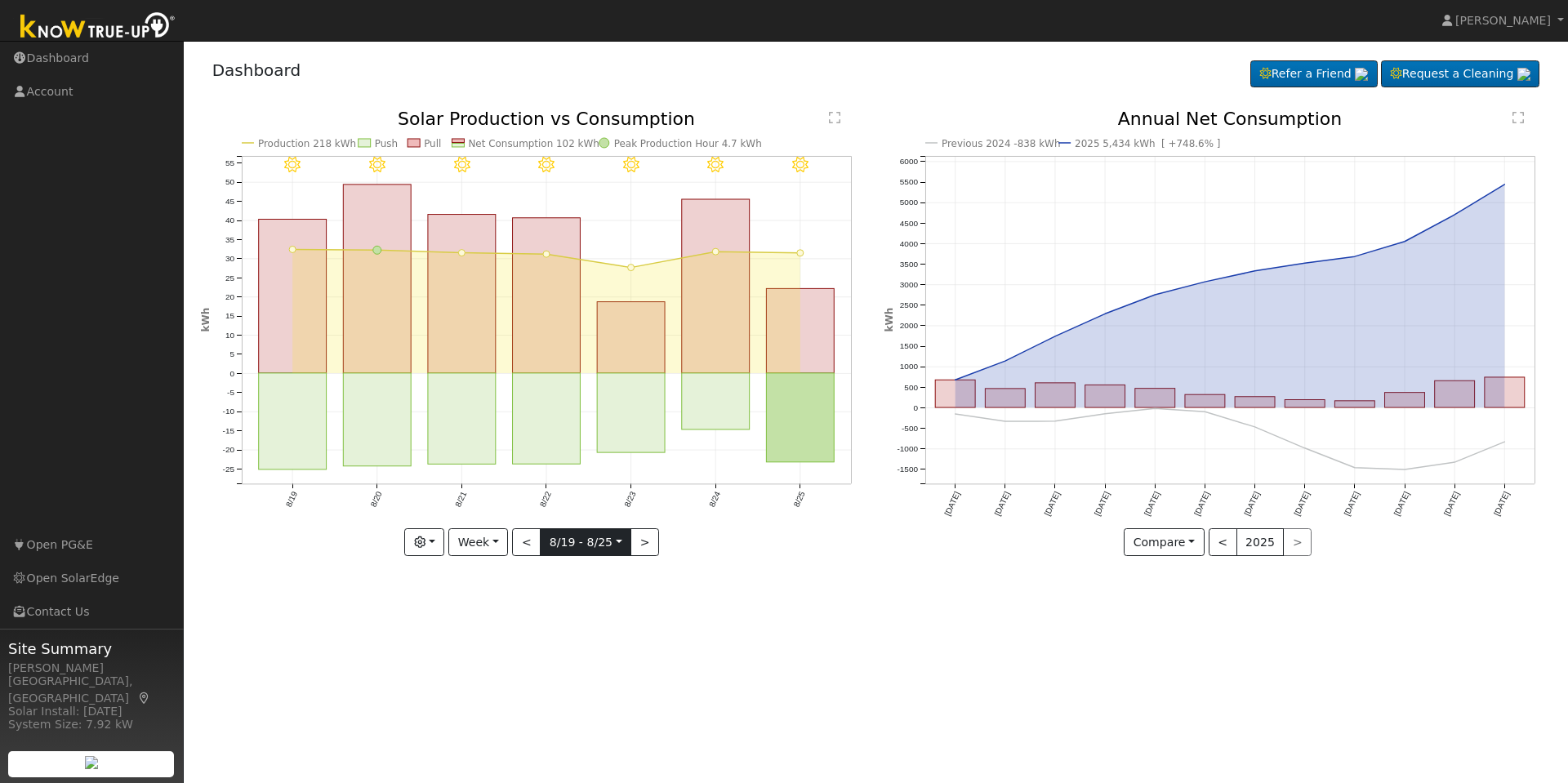
click at [589, 535] on input "[DATE]" at bounding box center [586, 542] width 90 height 26
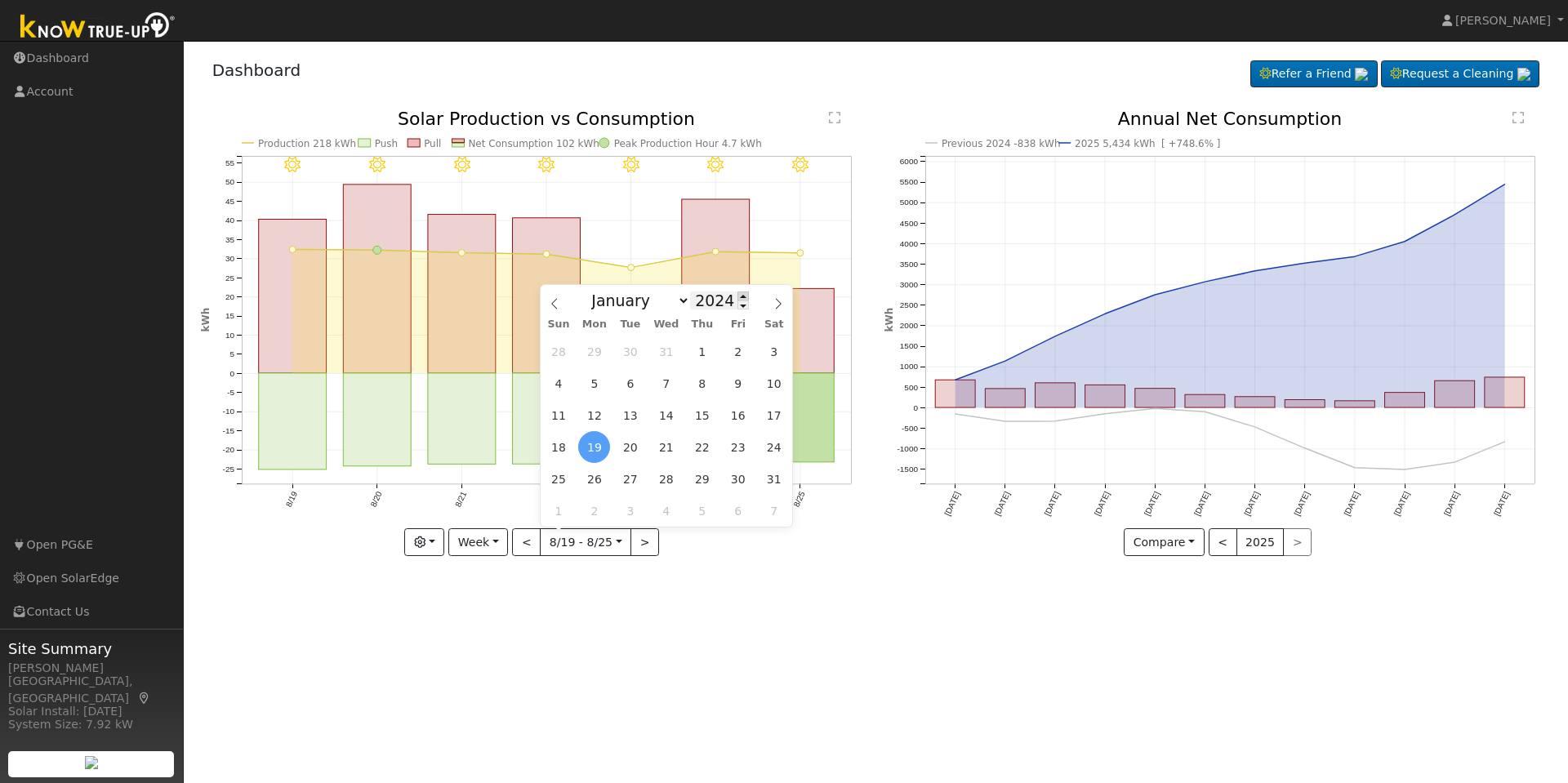
click at [737, 298] on span at bounding box center [742, 296] width 11 height 9
type input "2025"
click at [605, 447] on span "18" at bounding box center [593, 446] width 32 height 32
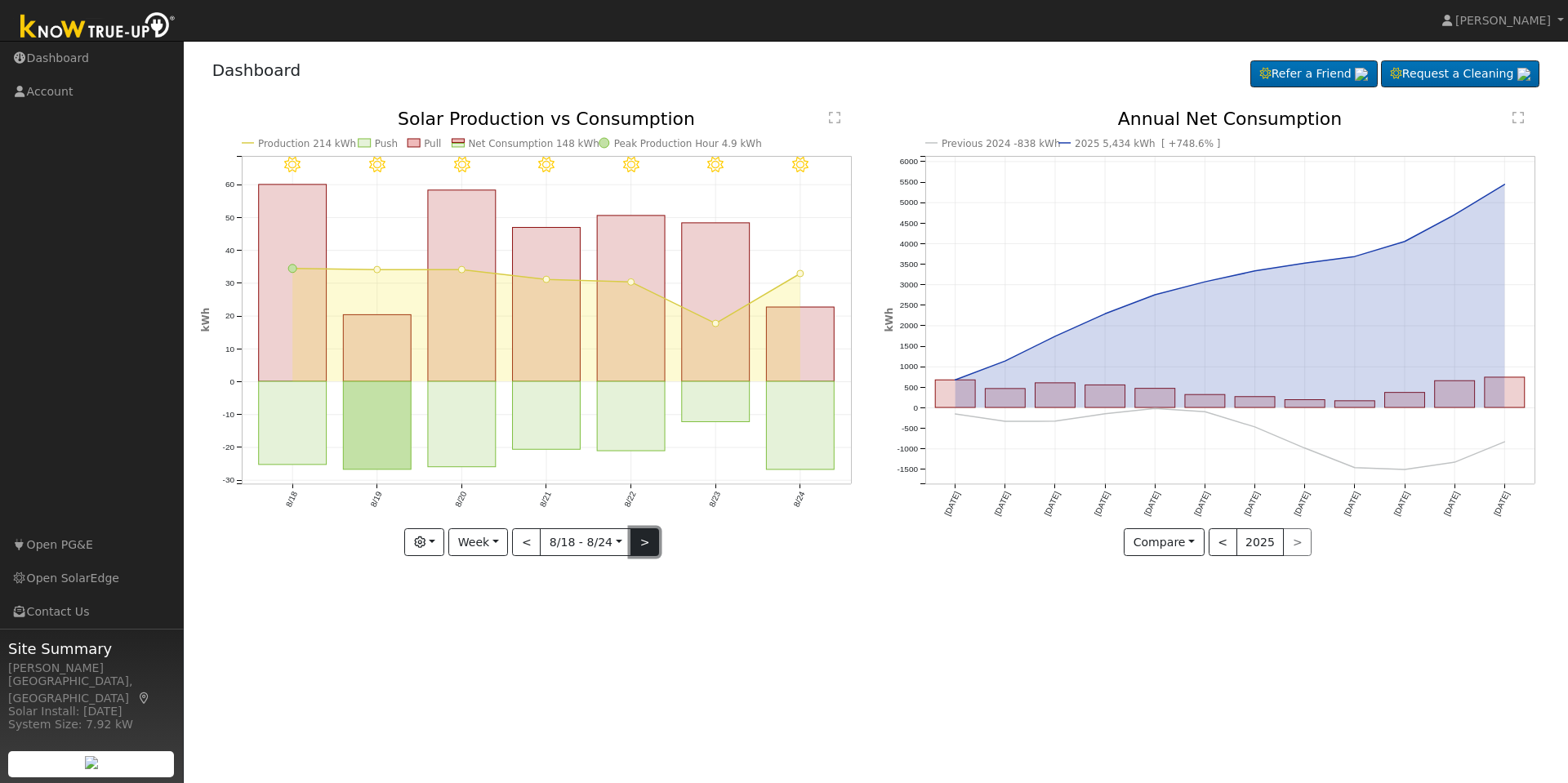
click at [642, 545] on button ">" at bounding box center [644, 542] width 29 height 28
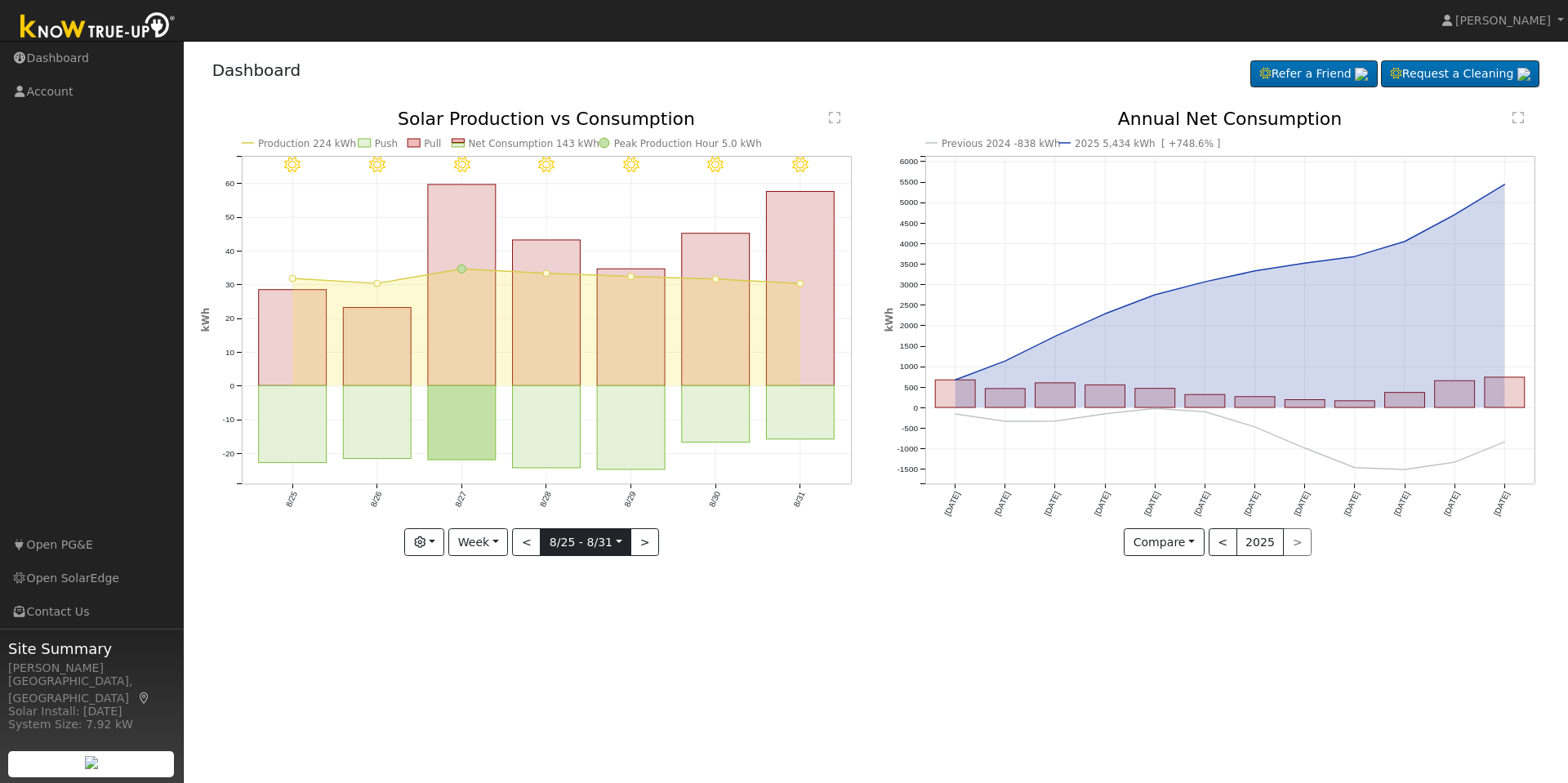
click at [583, 541] on input "[DATE]" at bounding box center [586, 542] width 90 height 26
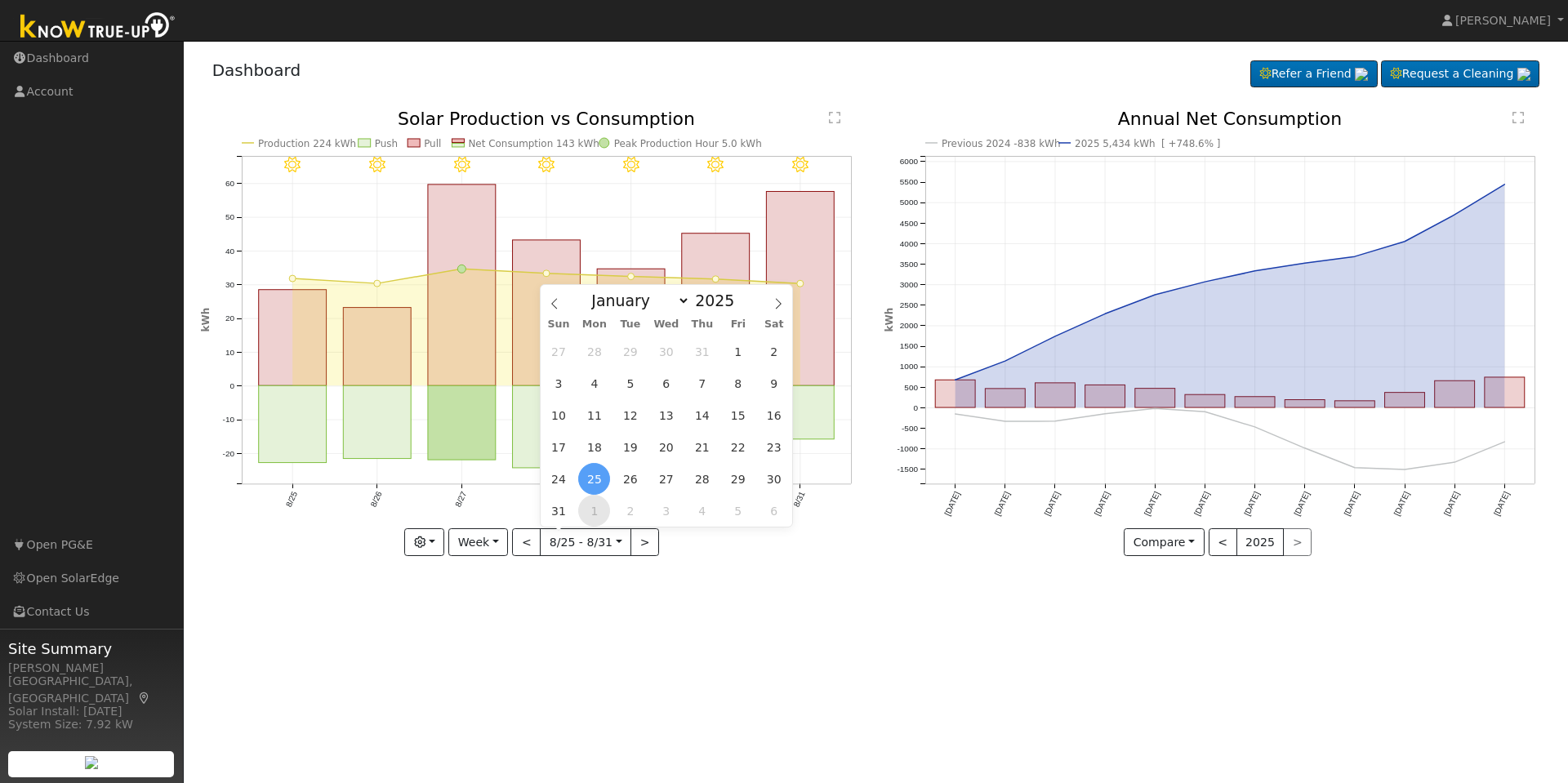
click at [591, 509] on span "1" at bounding box center [593, 510] width 32 height 32
type input "[DATE]"
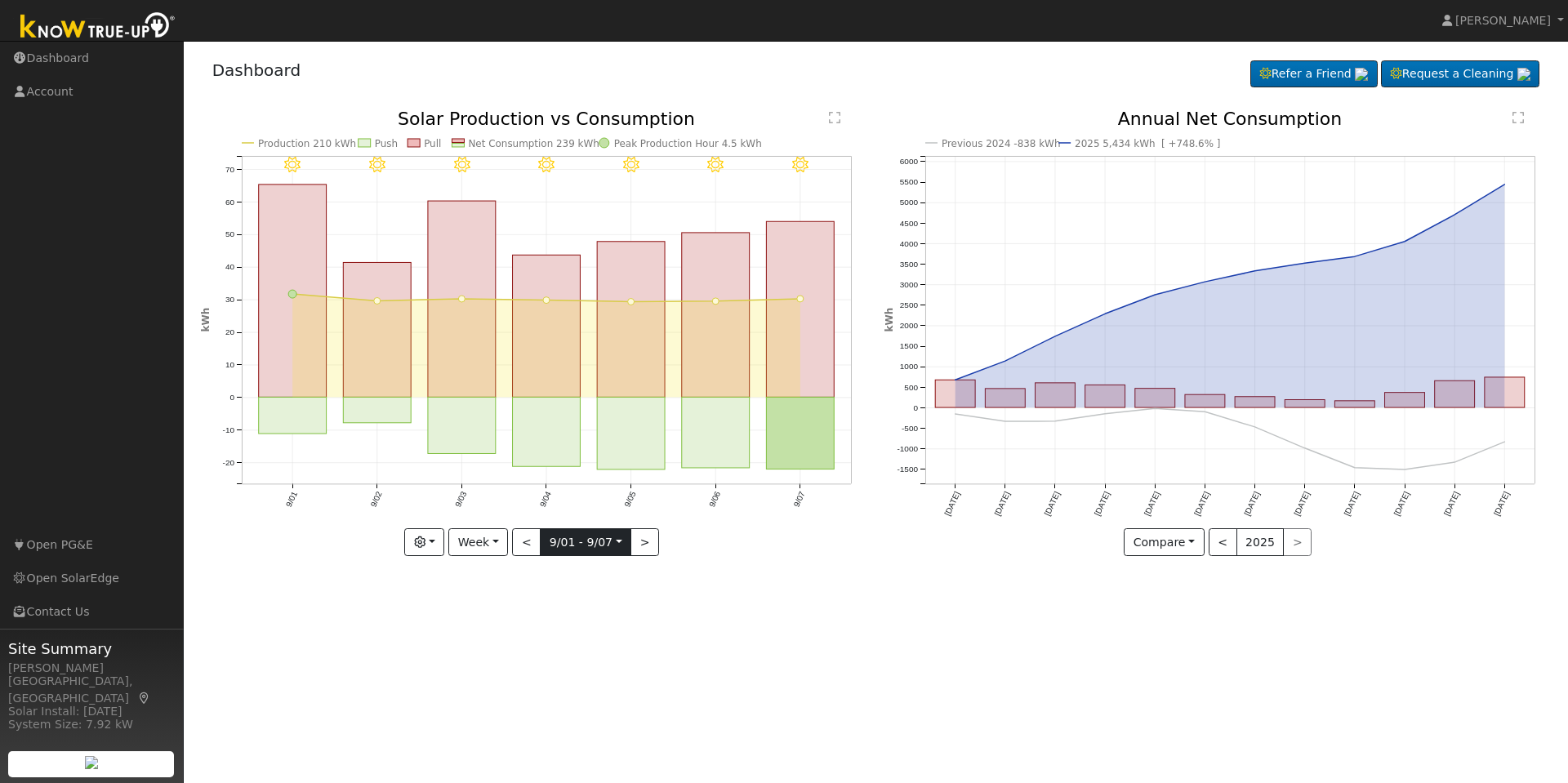
click at [600, 548] on input "[DATE]" at bounding box center [586, 542] width 90 height 26
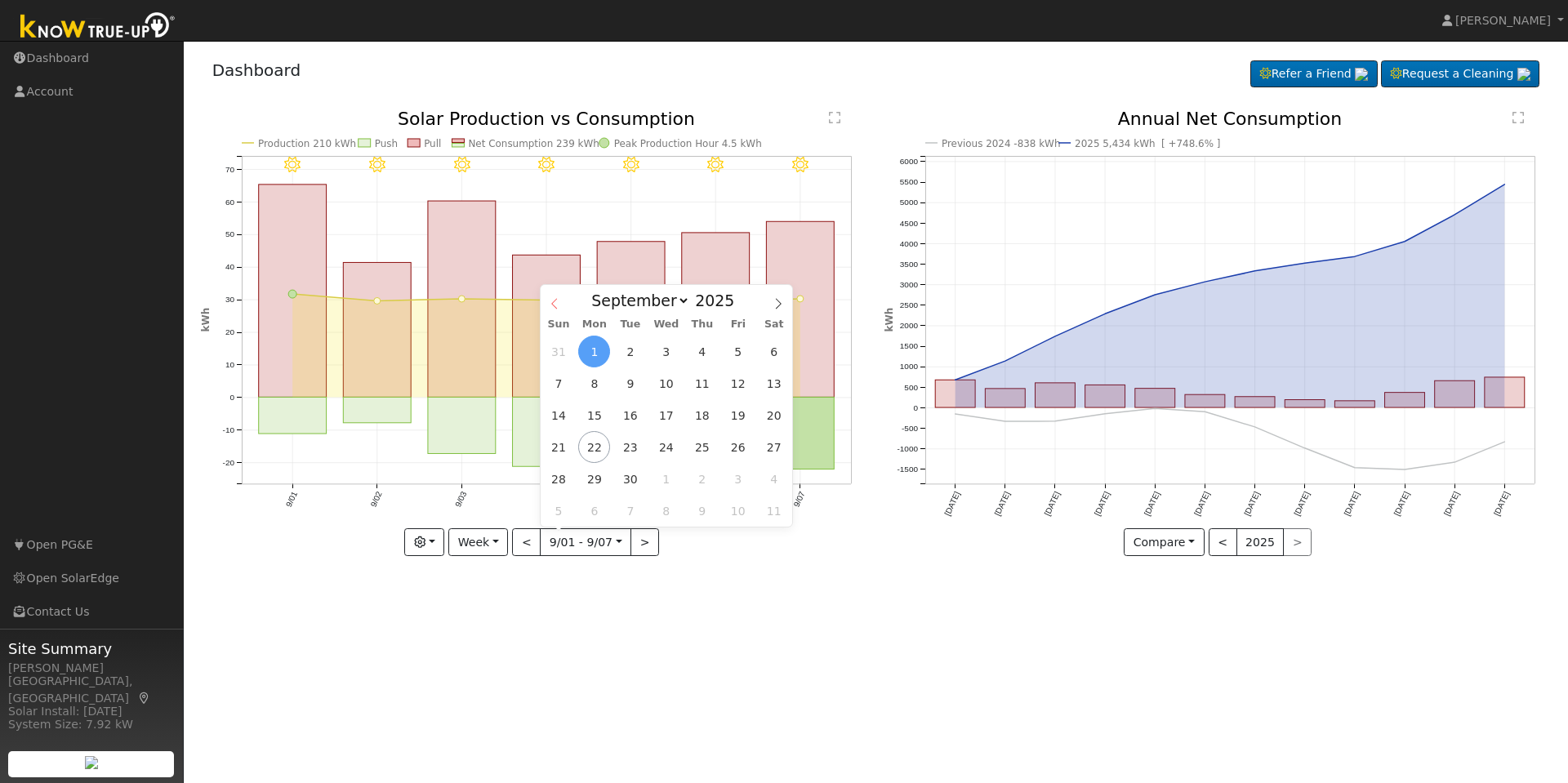
click at [560, 301] on span at bounding box center [554, 298] width 28 height 28
select select "6"
click at [602, 380] on span "7" at bounding box center [593, 383] width 32 height 32
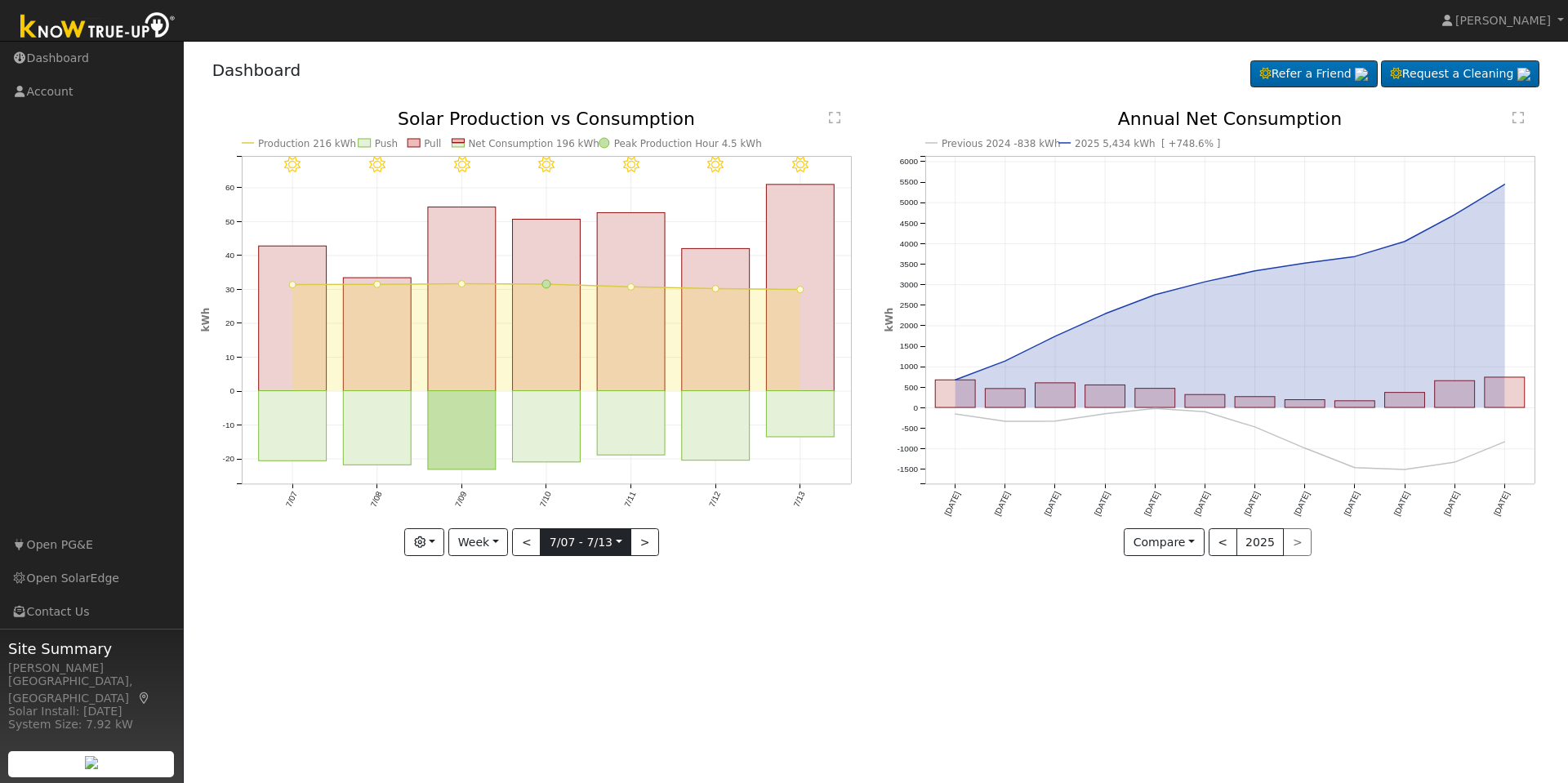
click at [591, 549] on input "[DATE]" at bounding box center [586, 542] width 90 height 26
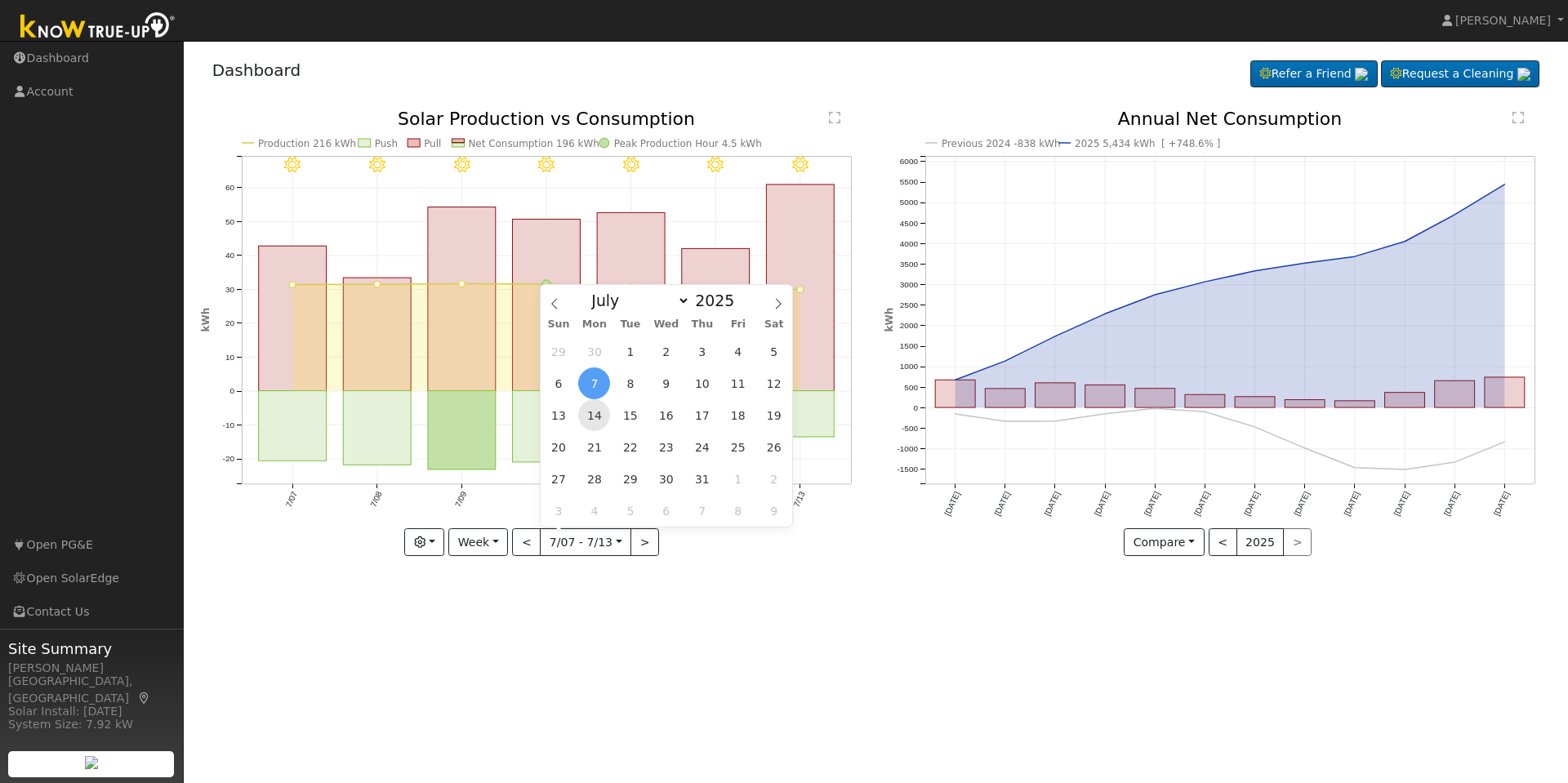
click at [601, 409] on span "14" at bounding box center [593, 415] width 32 height 32
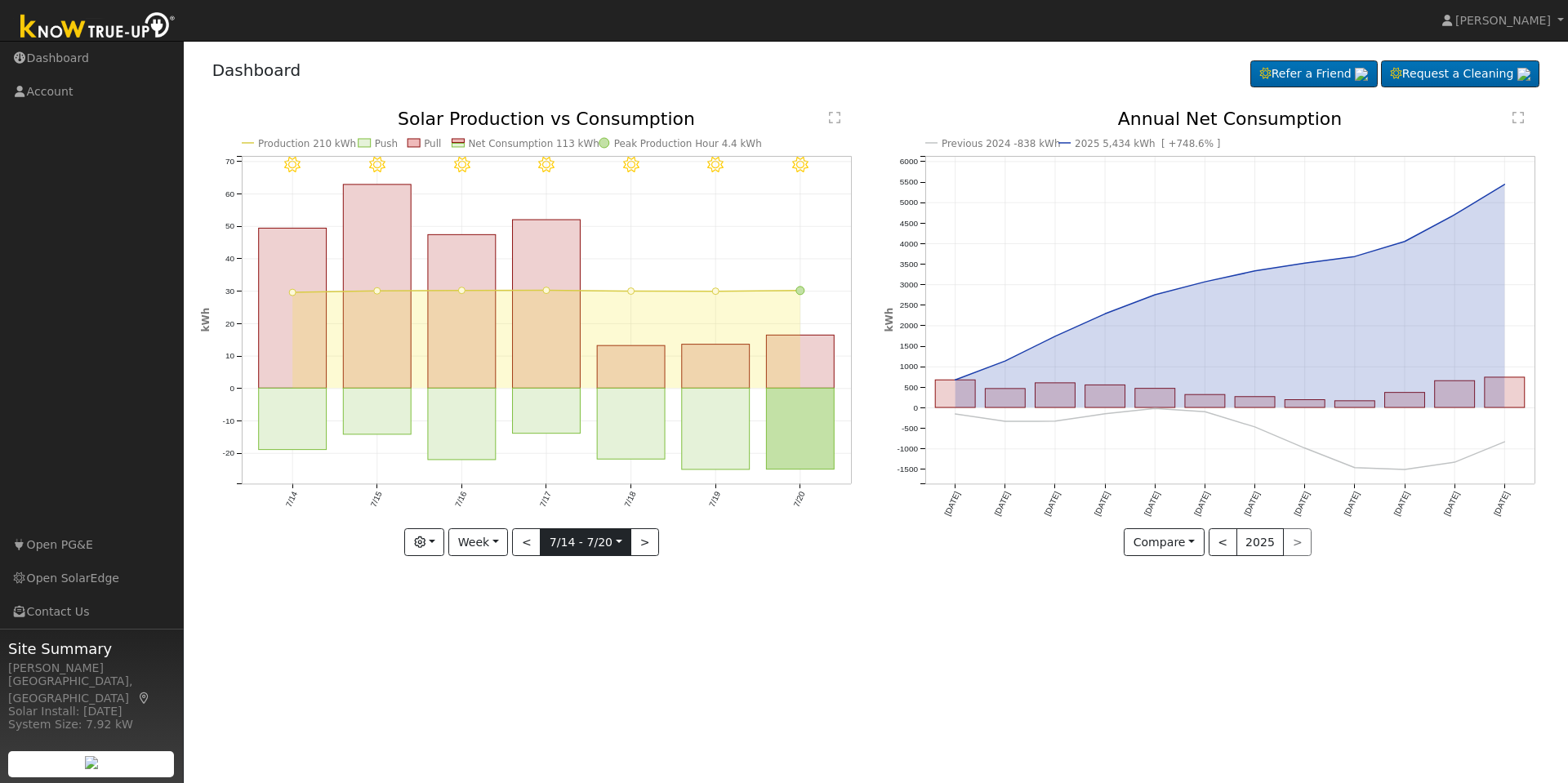
click at [600, 543] on input "[DATE]" at bounding box center [586, 542] width 90 height 26
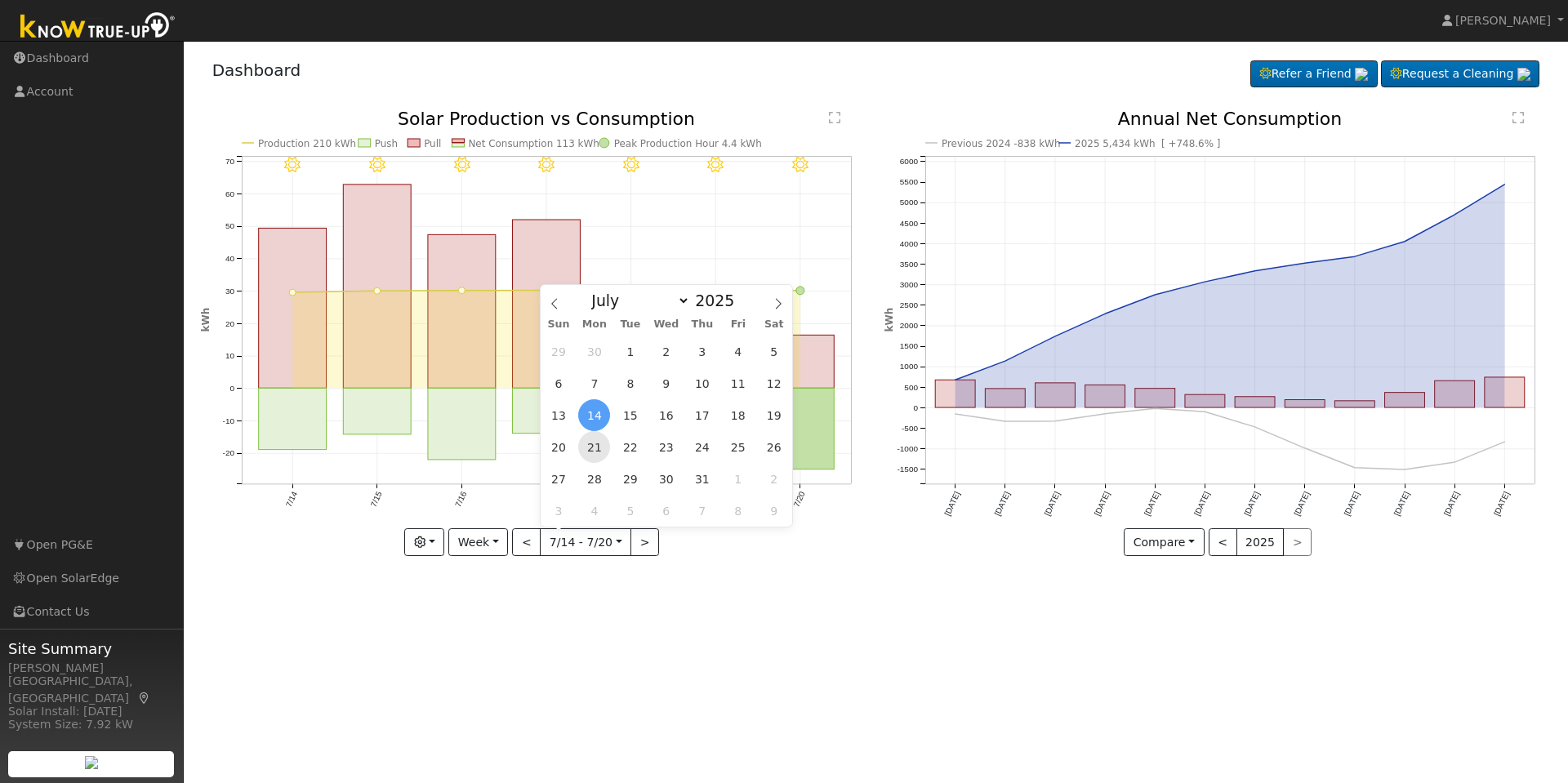
click at [594, 448] on span "21" at bounding box center [593, 446] width 32 height 32
type input "[DATE]"
